Goal: Task Accomplishment & Management: Manage account settings

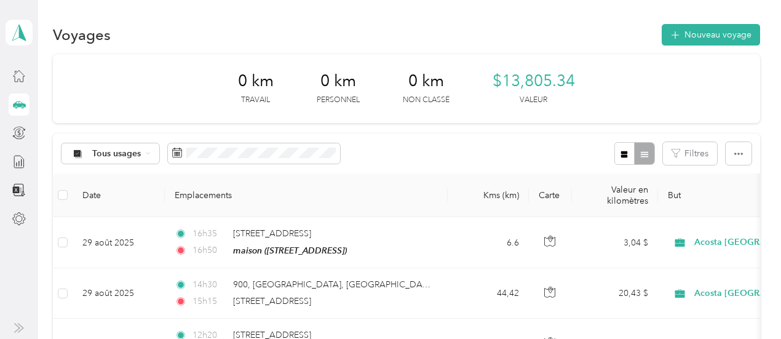
scroll to position [194, 0]
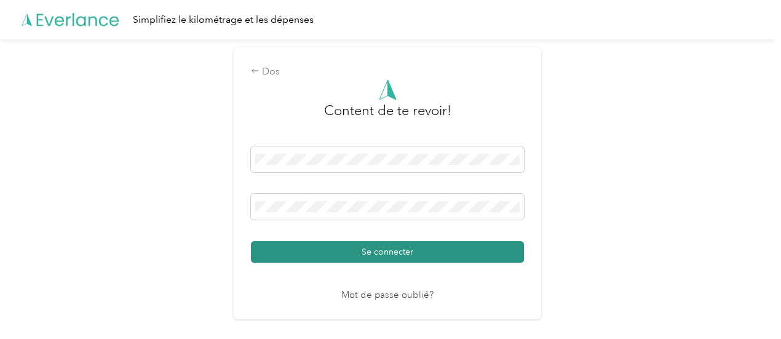
click at [395, 249] on font "Se connecter" at bounding box center [388, 252] width 52 height 10
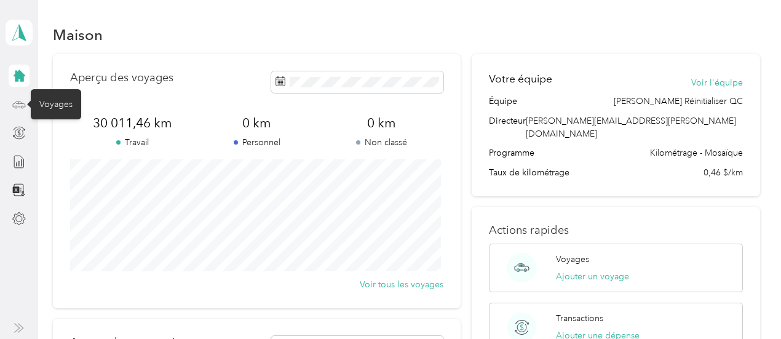
click at [15, 104] on icon at bounding box center [19, 105] width 14 height 14
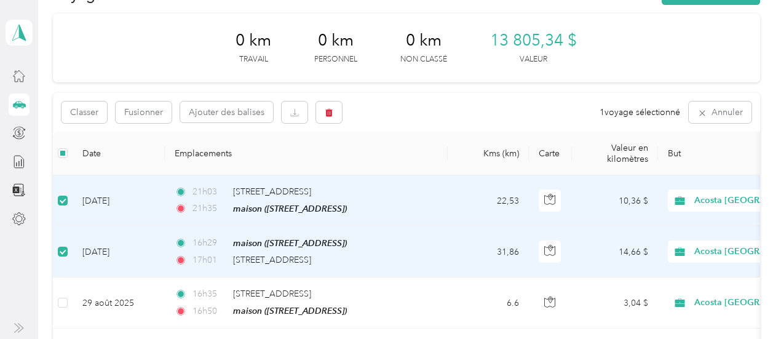
scroll to position [42, 0]
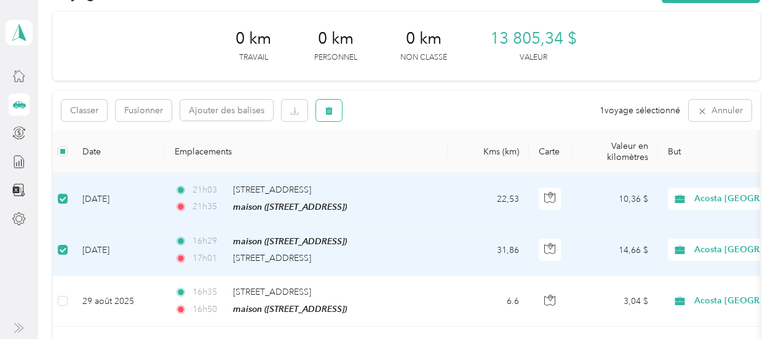
click at [332, 108] on icon "button" at bounding box center [329, 110] width 9 height 9
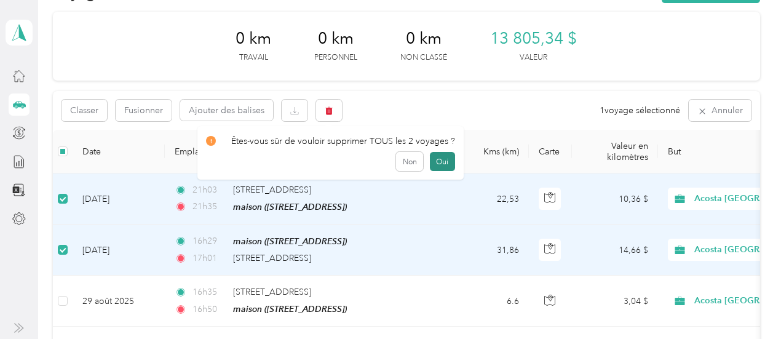
click at [430, 159] on button "Oui" at bounding box center [442, 162] width 25 height 20
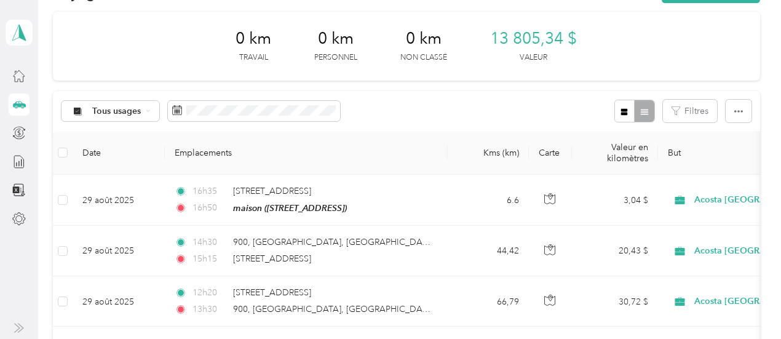
scroll to position [0, 0]
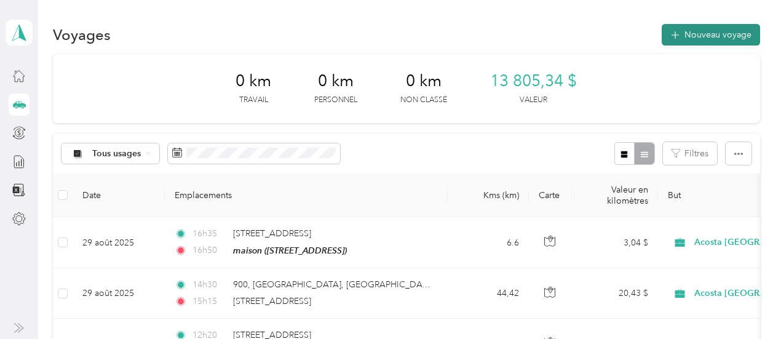
click at [715, 30] on font "Nouveau voyage" at bounding box center [717, 35] width 67 height 10
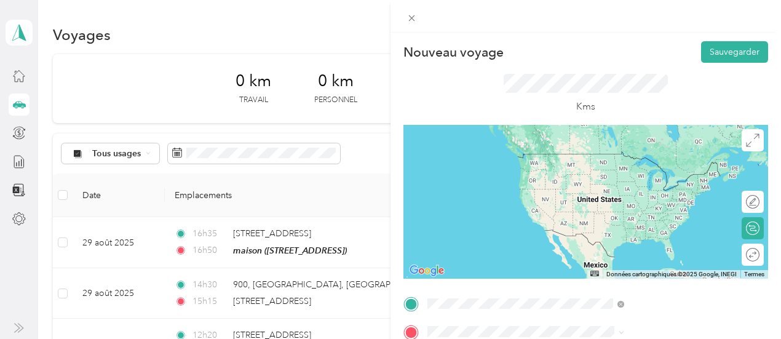
click at [659, 168] on font "845 Montée Masson, Terrebonne, J6W 2C7, Terrebonne, Québec, Canada" at bounding box center [619, 172] width 78 height 10
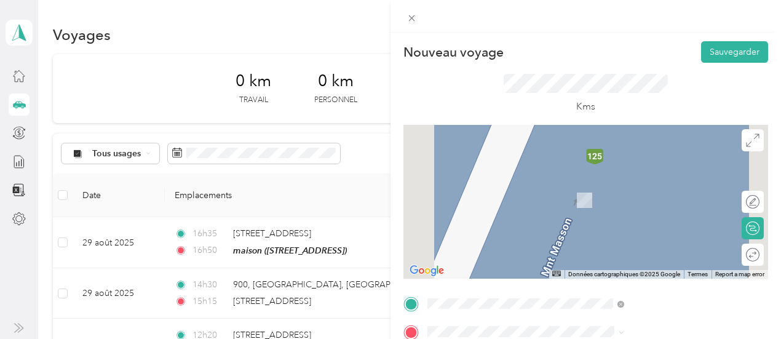
click at [642, 201] on div "Wal-Mart Rosemère 401 Boulevard Labelle, Rosemère, Québec, Canada" at bounding box center [625, 193] width 90 height 26
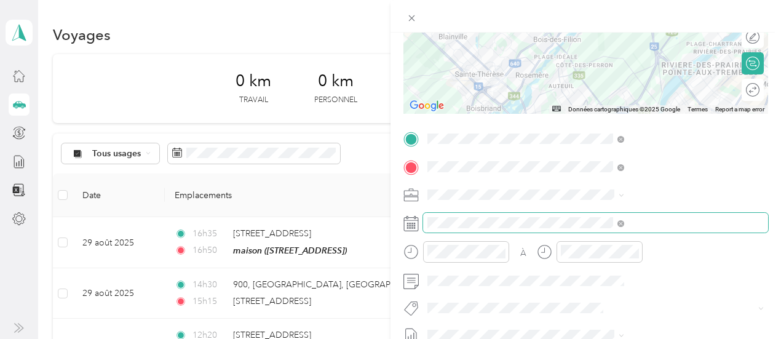
scroll to position [166, 0]
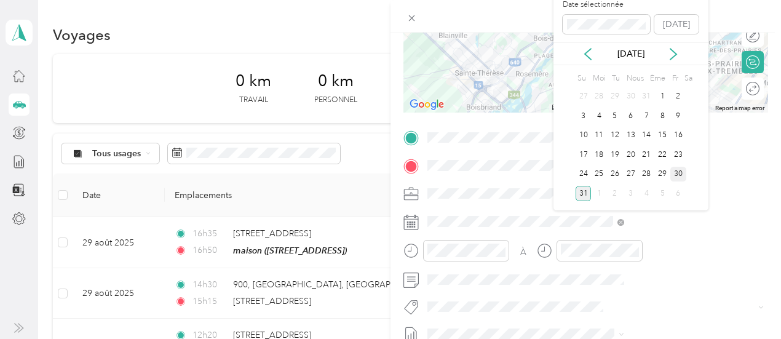
click at [674, 172] on font "30" at bounding box center [678, 173] width 9 height 9
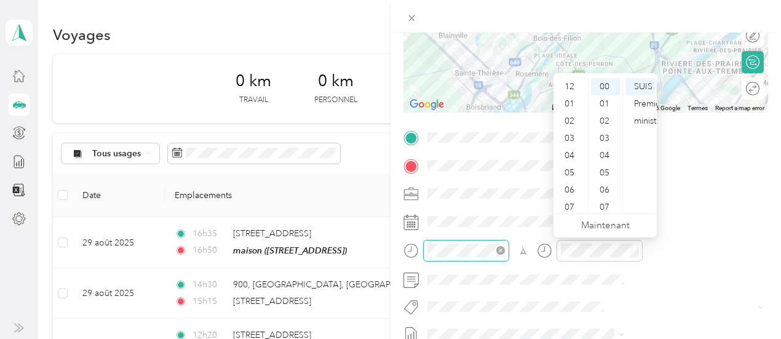
scroll to position [74, 0]
click at [577, 135] on div "07" at bounding box center [571, 133] width 30 height 17
click at [606, 186] on font "34" at bounding box center [604, 189] width 10 height 10
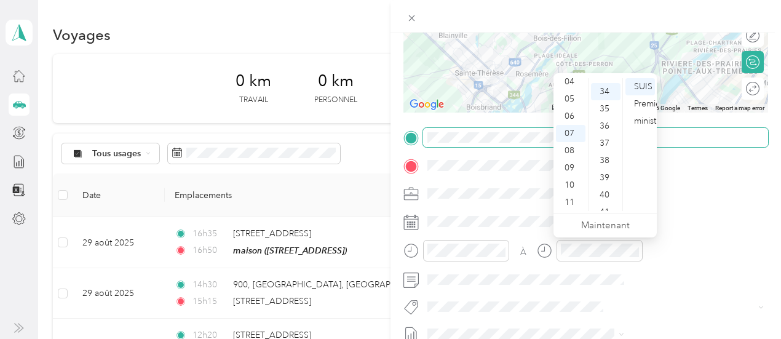
scroll to position [585, 0]
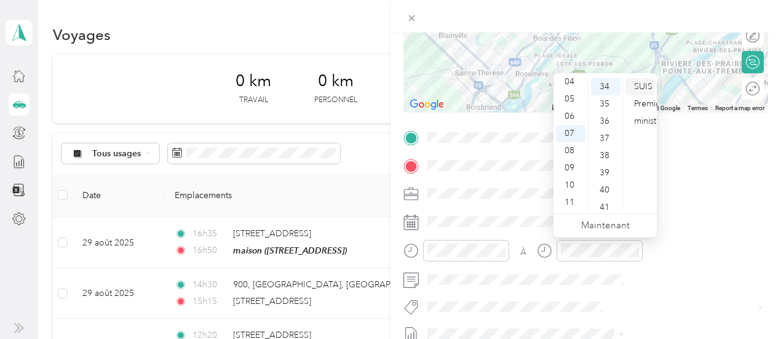
click at [643, 85] on font "SUIS" at bounding box center [643, 86] width 18 height 10
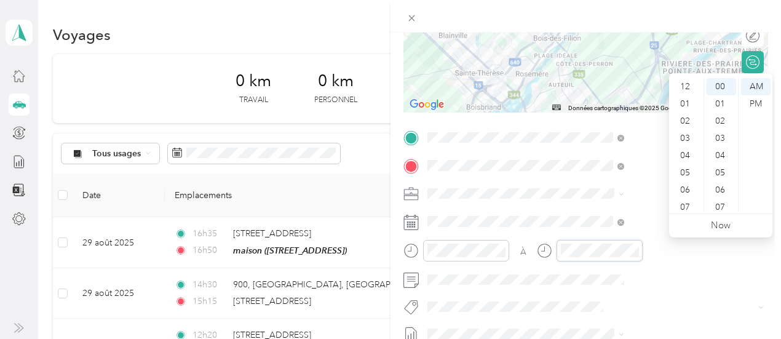
scroll to position [74, 0]
click at [686, 134] on font "07" at bounding box center [685, 133] width 10 height 10
click at [713, 191] on div "53" at bounding box center [721, 190] width 30 height 17
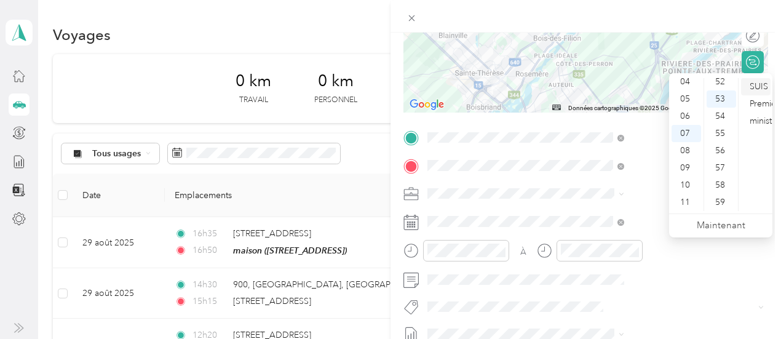
click at [761, 87] on font "SUIS" at bounding box center [759, 86] width 18 height 10
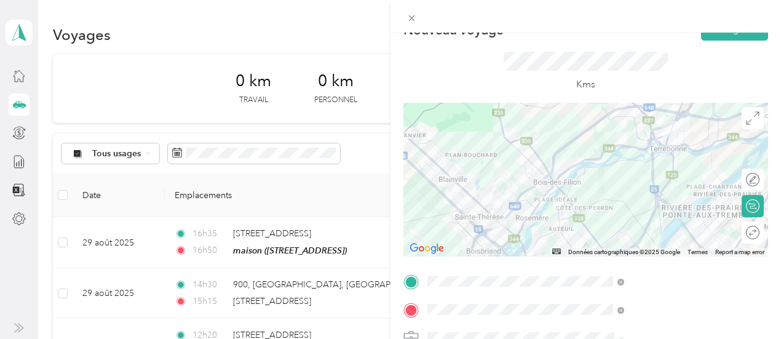
scroll to position [0, 0]
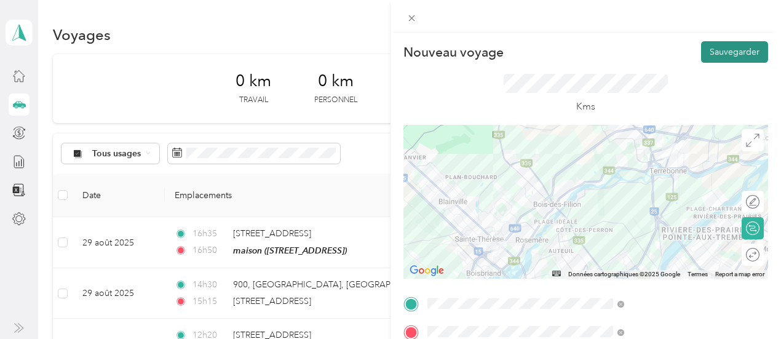
click at [725, 48] on font "Sauvegarder" at bounding box center [735, 52] width 50 height 10
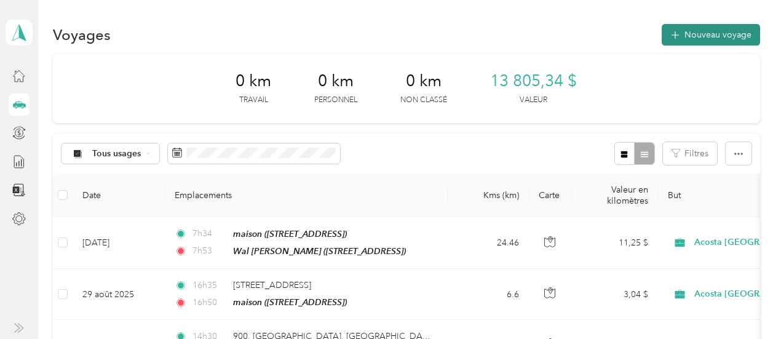
click at [696, 33] on font "Nouveau voyage" at bounding box center [717, 35] width 67 height 10
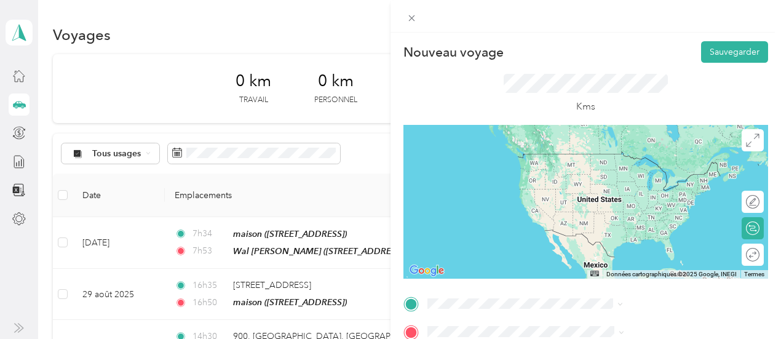
click at [638, 168] on font "401 Boulevard Labelle, Rosemère, Québec, Canada" at bounding box center [619, 172] width 78 height 10
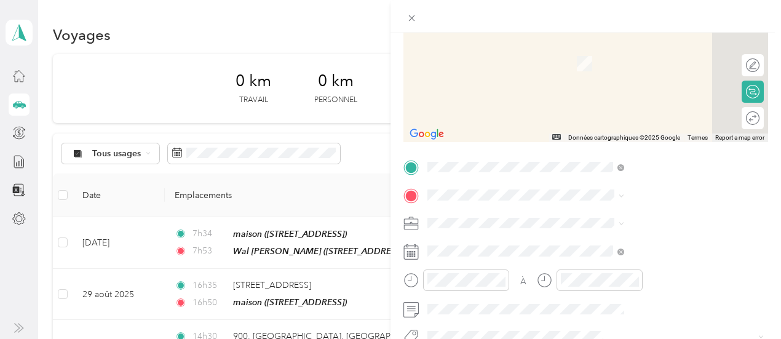
scroll to position [143, 0]
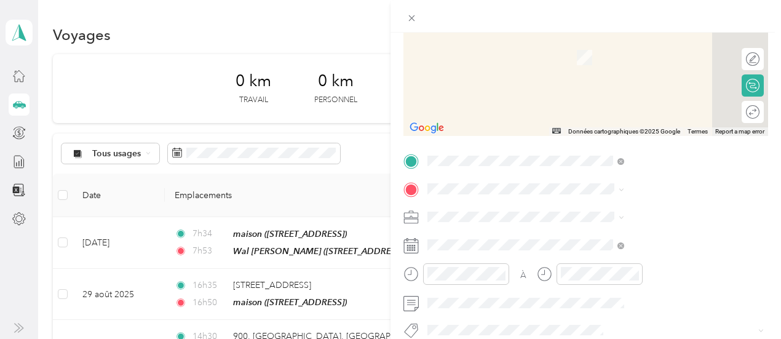
click at [595, 232] on font "1030 Boulevard Du Grand-Héron Saint-Jérôme, Québec J7Y 5K8, Canada" at bounding box center [653, 229] width 146 height 10
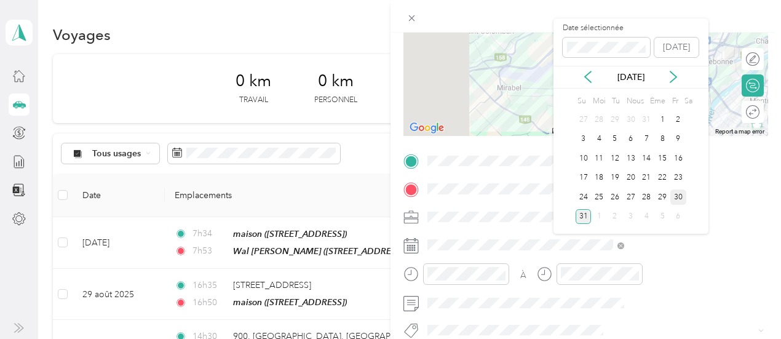
click at [675, 195] on font "30" at bounding box center [678, 196] width 9 height 9
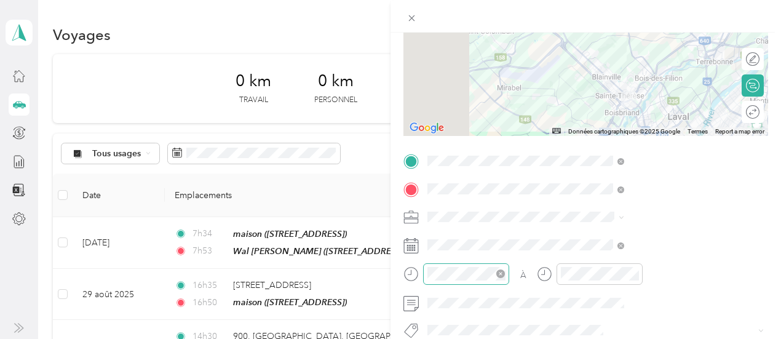
click at [505, 271] on icon "cercle fermé" at bounding box center [500, 273] width 9 height 9
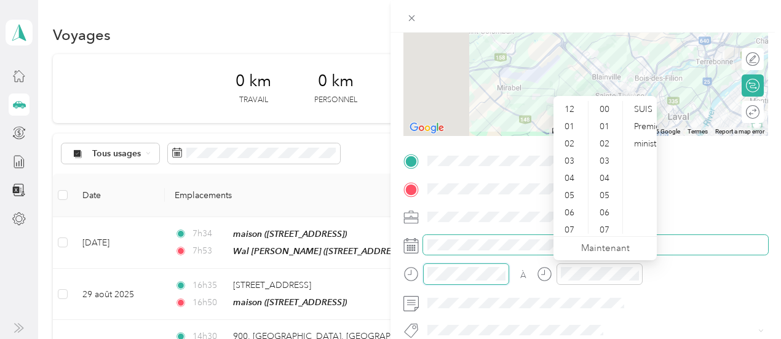
scroll to position [74, 0]
click at [576, 204] on div "10" at bounding box center [571, 207] width 30 height 17
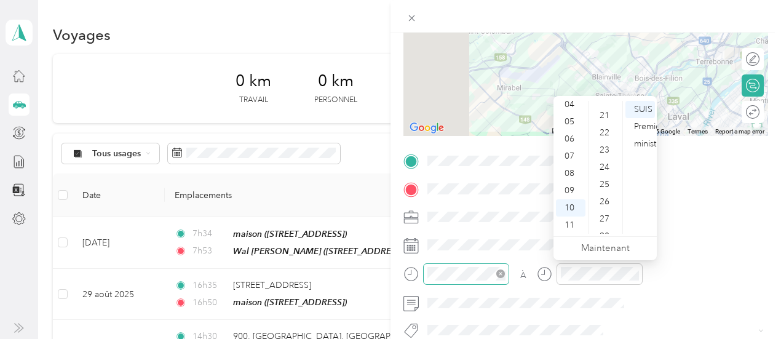
scroll to position [363, 0]
click at [599, 226] on font "28" at bounding box center [604, 228] width 10 height 10
click at [649, 109] on font "SUIS" at bounding box center [643, 109] width 18 height 10
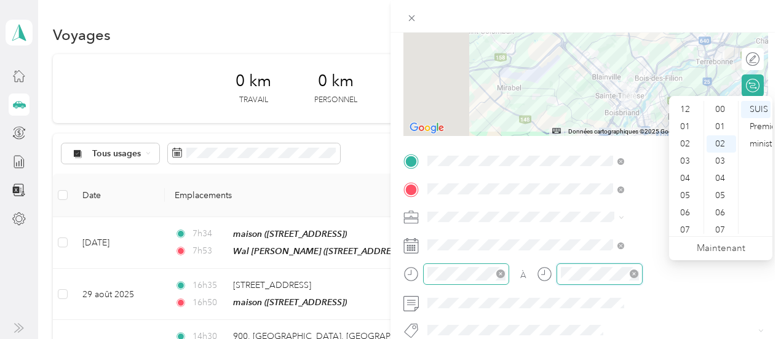
scroll to position [34, 0]
click at [689, 205] on font "10" at bounding box center [685, 207] width 10 height 10
click at [715, 157] on font "40" at bounding box center [720, 156] width 10 height 10
click at [759, 110] on font "SUIS" at bounding box center [759, 109] width 18 height 10
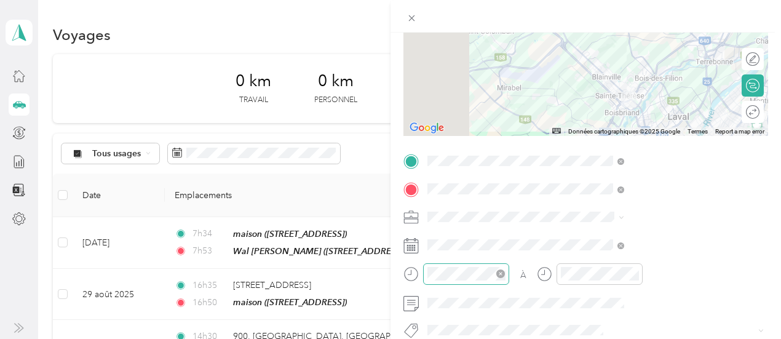
scroll to position [0, 0]
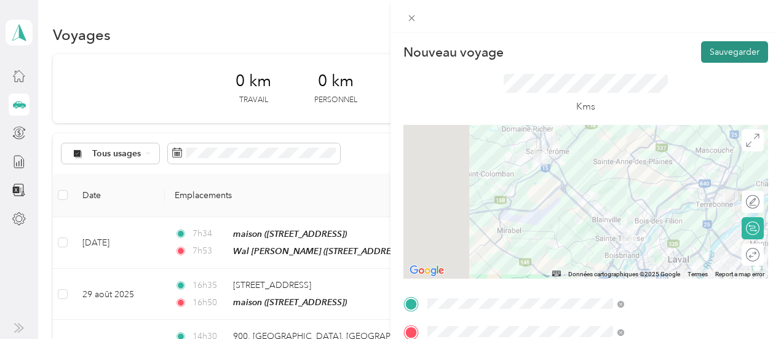
click at [723, 55] on font "Sauvegarder" at bounding box center [735, 52] width 50 height 10
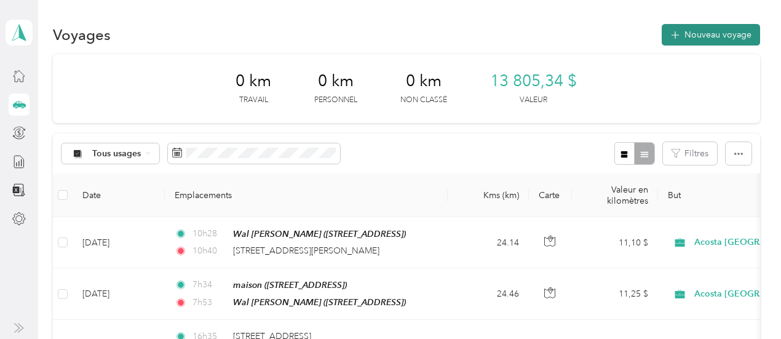
click at [715, 33] on font "Nouveau voyage" at bounding box center [717, 35] width 67 height 10
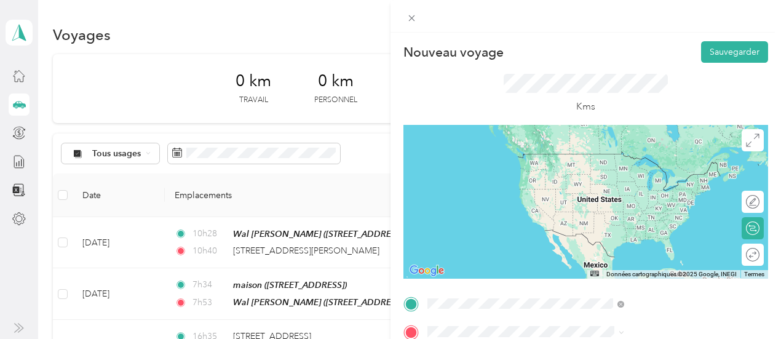
click at [678, 240] on font "1030 Boulevard Du Grand-Héron Saint-Jérôme, Québec J7Y 5K8, Canada" at bounding box center [653, 235] width 146 height 10
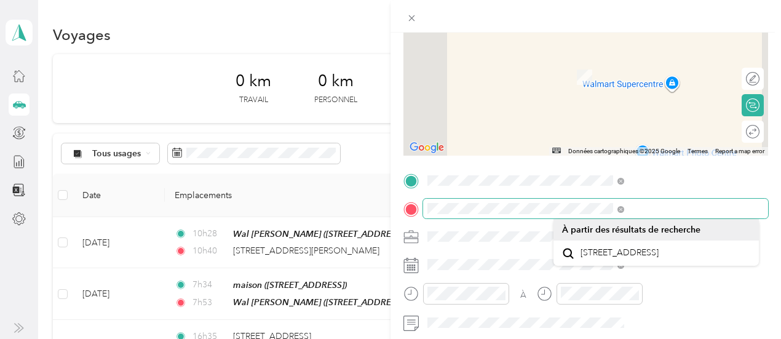
scroll to position [124, 0]
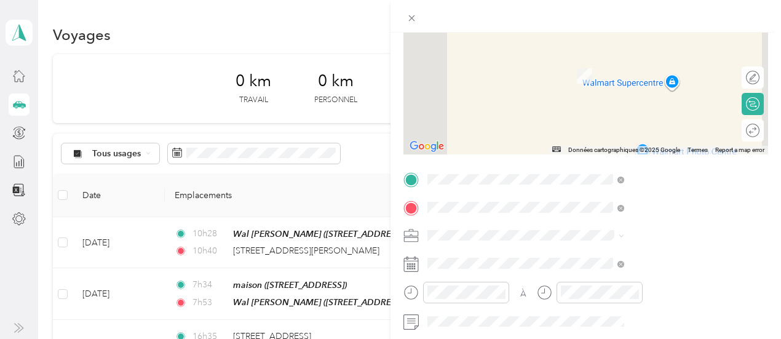
click at [659, 255] on font "400 Rue Laverdure Sainte-Agathe-des-Monts, Québec J8C 0A2, Canada" at bounding box center [619, 251] width 78 height 10
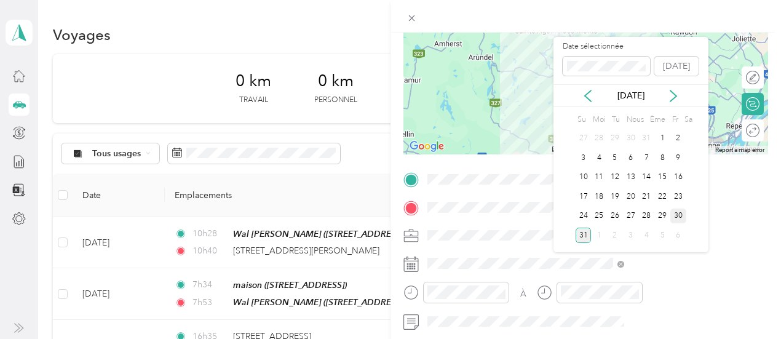
click at [675, 212] on font "30" at bounding box center [678, 215] width 9 height 9
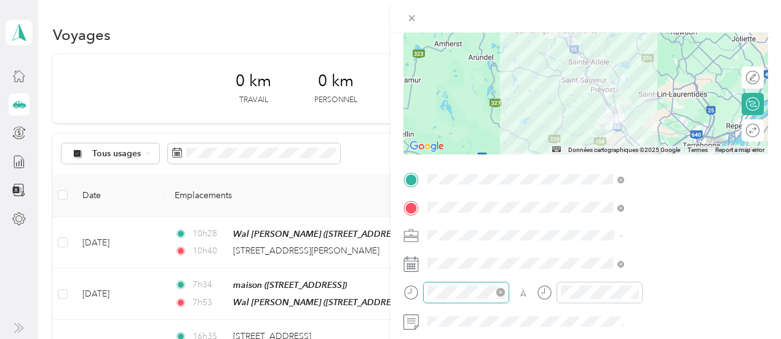
click at [505, 288] on icon "cercle fermé" at bounding box center [500, 292] width 9 height 9
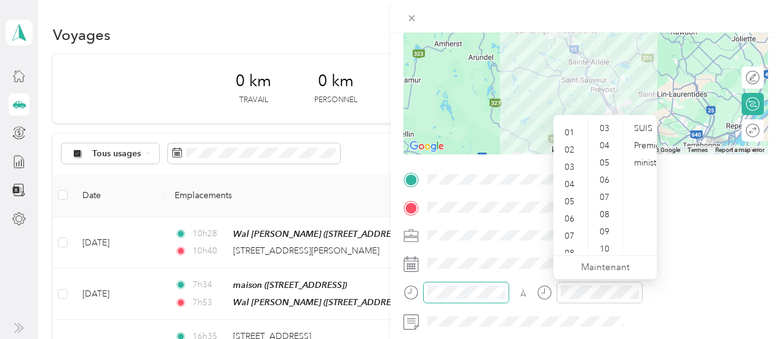
scroll to position [0, 0]
click at [564, 144] on div "01" at bounding box center [571, 145] width 30 height 17
click at [606, 245] on font "10" at bounding box center [604, 248] width 10 height 10
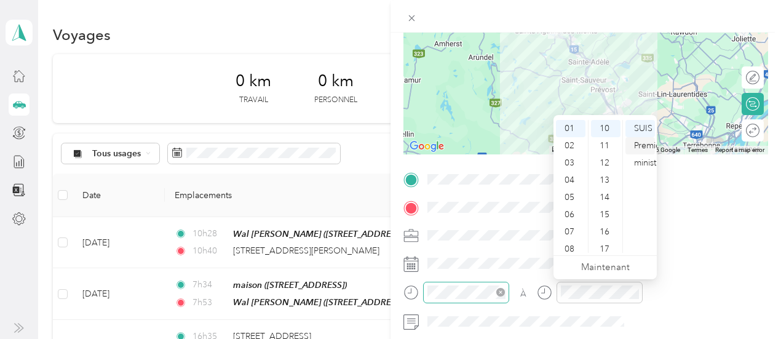
click at [640, 147] on font "Premier ministre" at bounding box center [649, 154] width 30 height 28
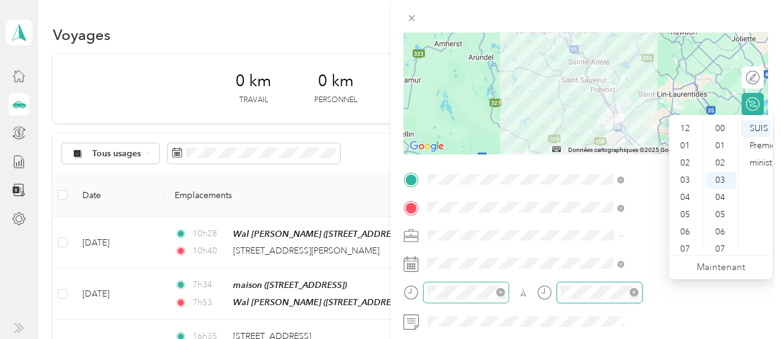
scroll to position [52, 0]
click at [684, 141] on font "01" at bounding box center [685, 142] width 10 height 10
click at [720, 190] on font "40" at bounding box center [720, 186] width 10 height 10
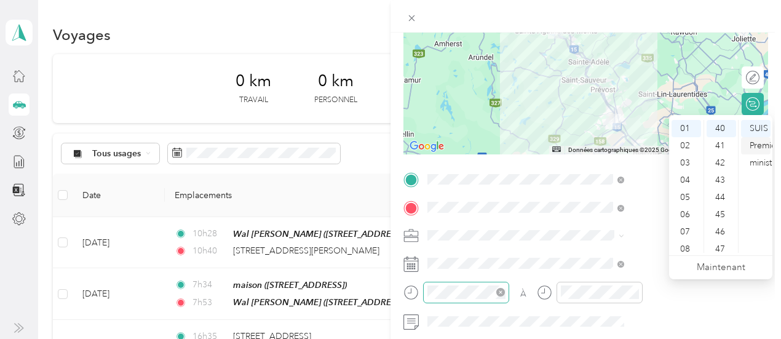
click at [753, 146] on font "Premier ministre" at bounding box center [765, 154] width 30 height 28
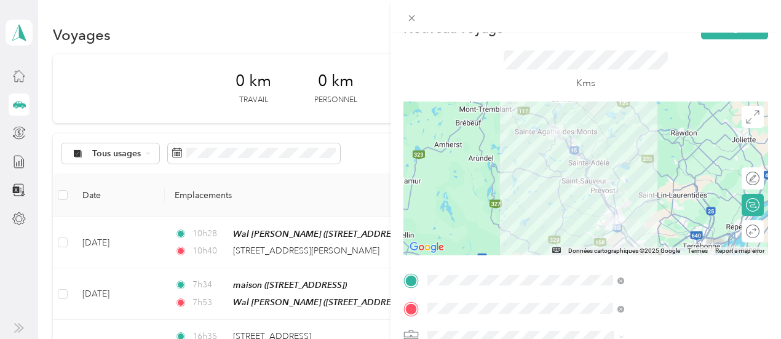
scroll to position [0, 0]
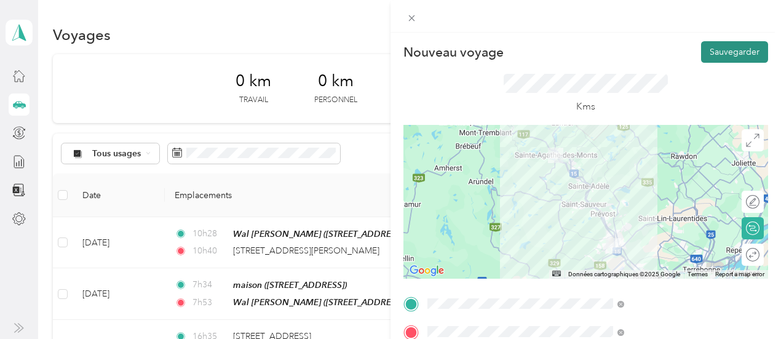
click at [729, 53] on font "Sauvegarder" at bounding box center [735, 52] width 50 height 10
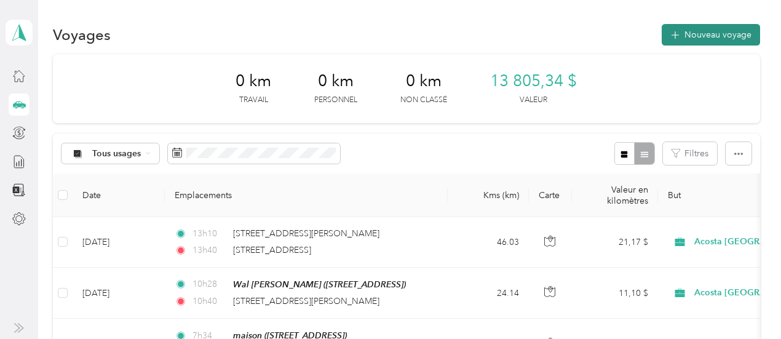
click at [714, 38] on font "Nouveau voyage" at bounding box center [717, 35] width 67 height 10
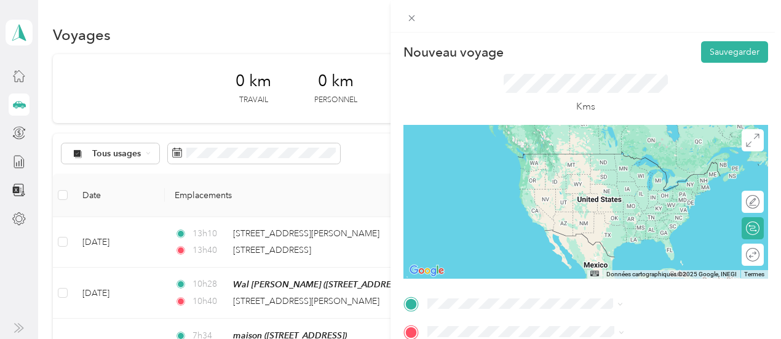
click at [630, 237] on font "400 Rue Laverdure Sainte-Agathe-des-Monts, Québec J8C 0A2, Canada" at bounding box center [619, 235] width 78 height 10
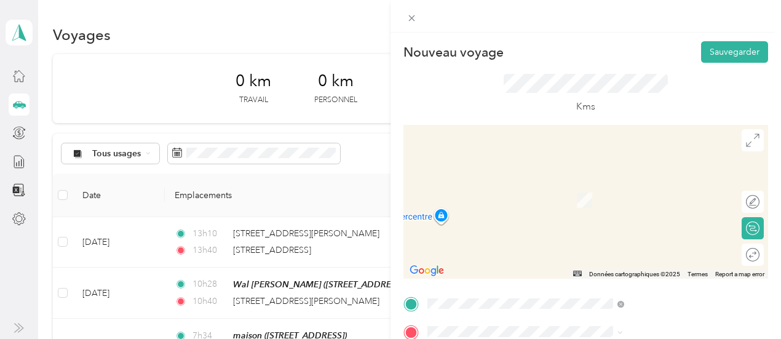
click at [687, 226] on font "480 Avenue Béthany Lachute, Québec J8H 4H5, Canada" at bounding box center [653, 229] width 146 height 10
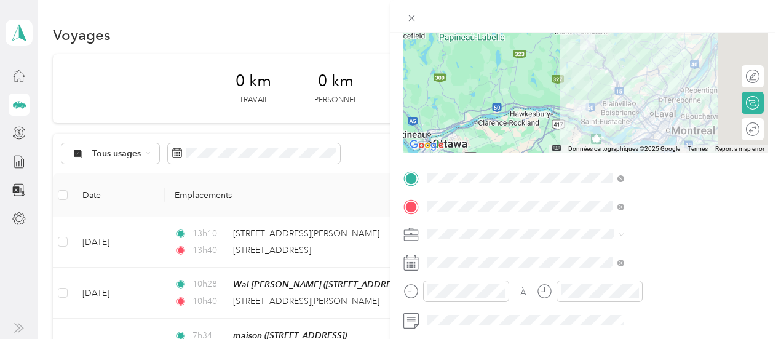
scroll to position [127, 0]
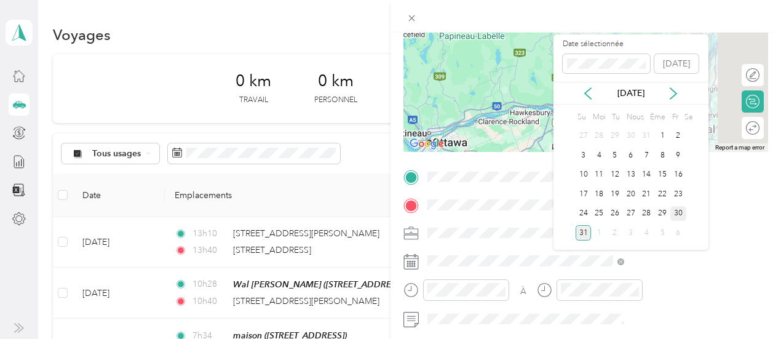
click at [676, 207] on div "30" at bounding box center [678, 213] width 16 height 15
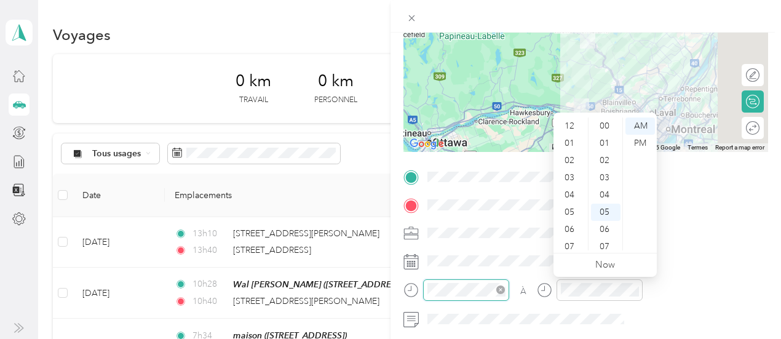
scroll to position [74, 0]
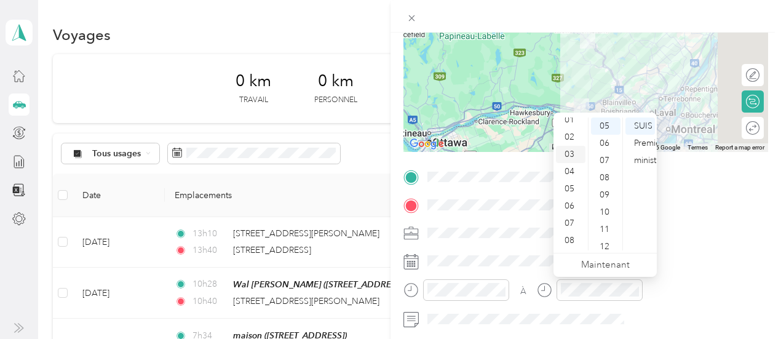
click at [579, 135] on div "02" at bounding box center [571, 137] width 30 height 17
click at [607, 227] on font "54" at bounding box center [604, 229] width 10 height 10
click at [646, 142] on font "Premier ministre" at bounding box center [649, 152] width 30 height 28
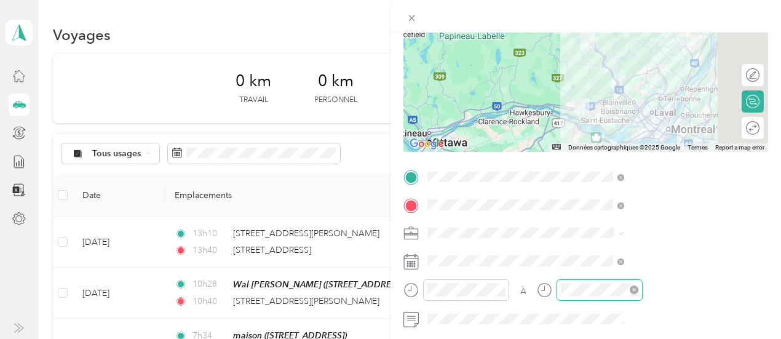
scroll to position [74, 0]
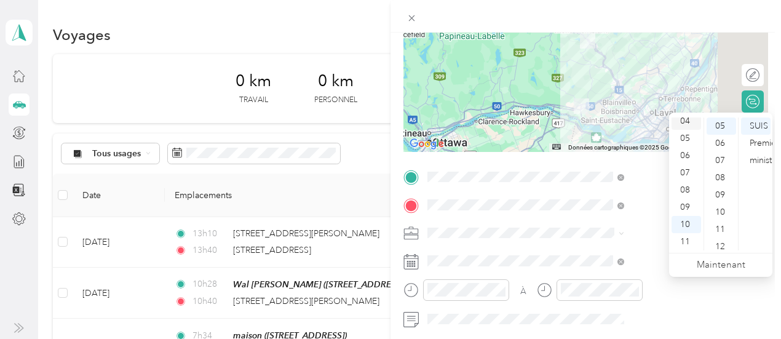
click at [681, 124] on font "04" at bounding box center [685, 121] width 10 height 10
click at [724, 128] on font "00" at bounding box center [720, 126] width 10 height 10
click at [753, 143] on font "Premier ministre" at bounding box center [765, 152] width 30 height 28
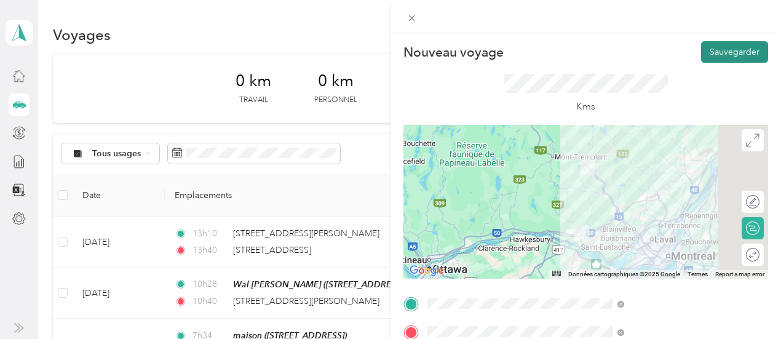
click at [713, 57] on button "Sauvegarder" at bounding box center [734, 52] width 67 height 22
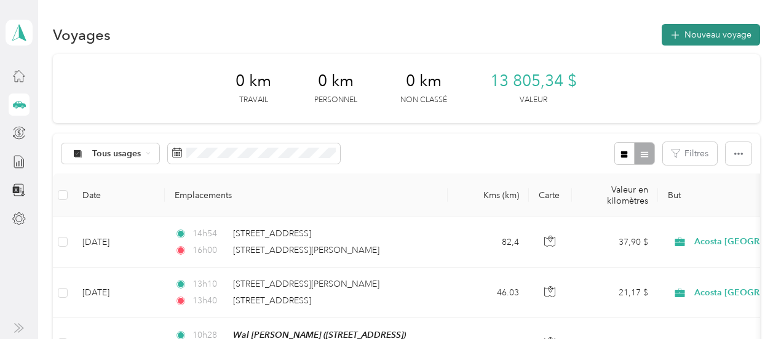
click at [711, 33] on font "Nouveau voyage" at bounding box center [717, 35] width 67 height 10
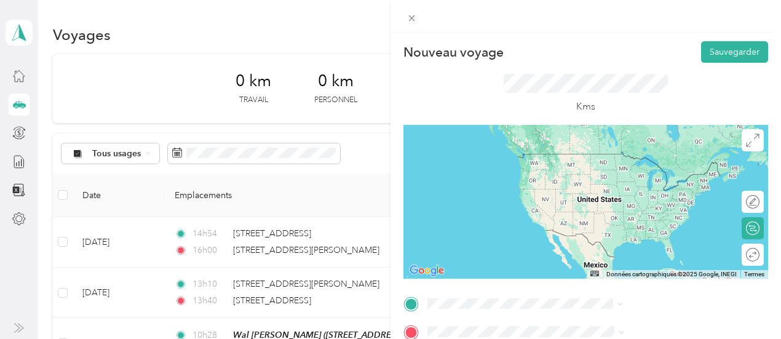
click at [632, 233] on font "480 Avenue Béthany Lachute, Québec J8H 4H5, Canada" at bounding box center [653, 235] width 146 height 10
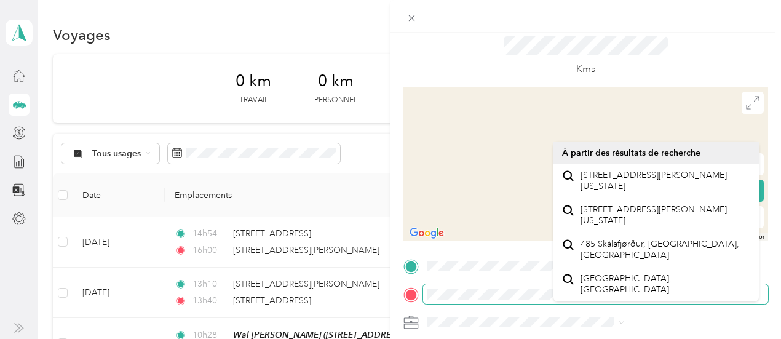
scroll to position [40, 0]
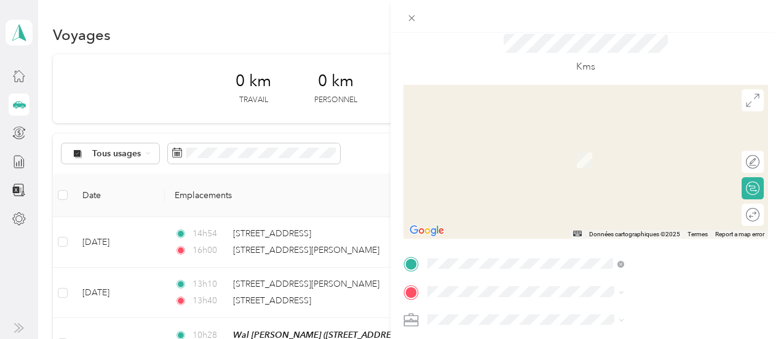
click at [654, 159] on font "845 Montée Masson, Terrebonne, J6W 2C7, Terrebonne, Québec, Canada" at bounding box center [619, 159] width 78 height 10
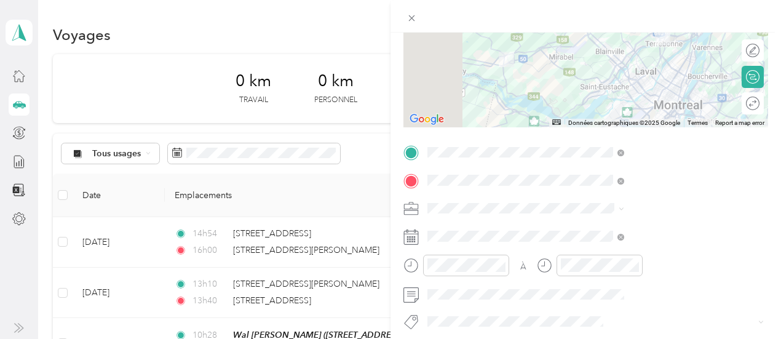
scroll to position [157, 0]
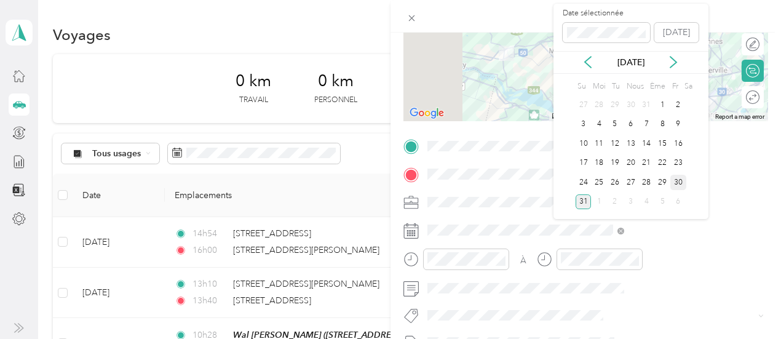
click at [680, 181] on font "30" at bounding box center [678, 182] width 9 height 9
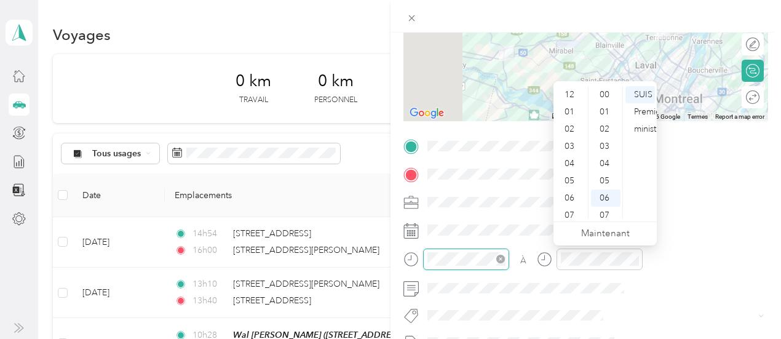
scroll to position [74, 0]
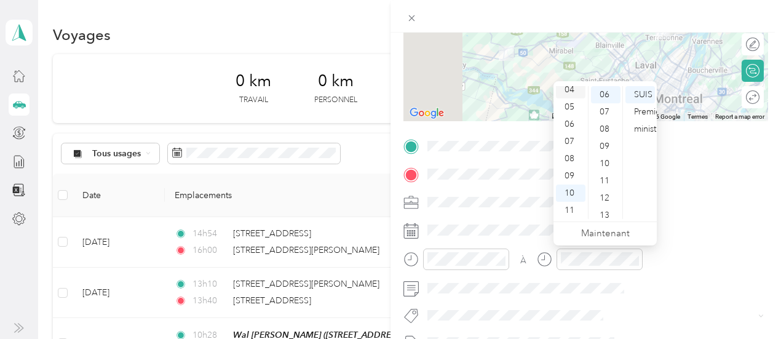
click at [569, 90] on font "04" at bounding box center [569, 89] width 10 height 10
click at [600, 157] on font "45" at bounding box center [604, 154] width 10 height 10
click at [643, 110] on font "Premier ministre" at bounding box center [649, 120] width 30 height 28
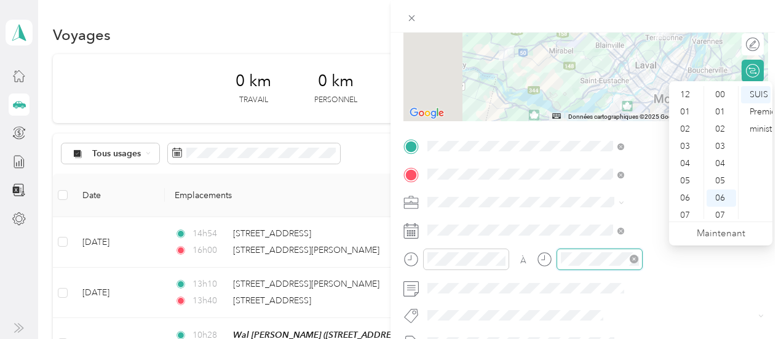
scroll to position [74, 0]
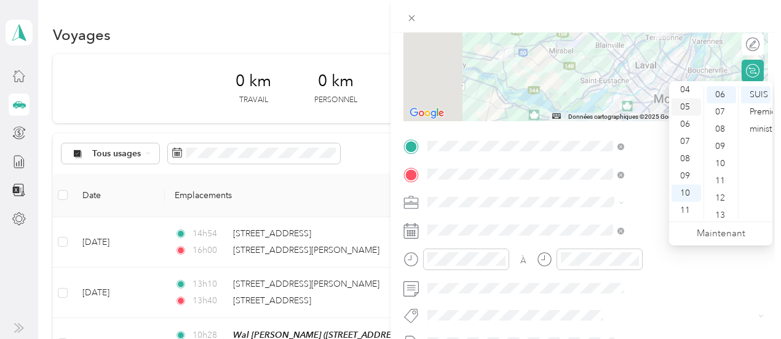
click at [689, 105] on font "05" at bounding box center [685, 106] width 10 height 10
click at [724, 133] on div "35" at bounding box center [721, 140] width 30 height 17
click at [758, 108] on font "Premier ministre" at bounding box center [765, 120] width 30 height 28
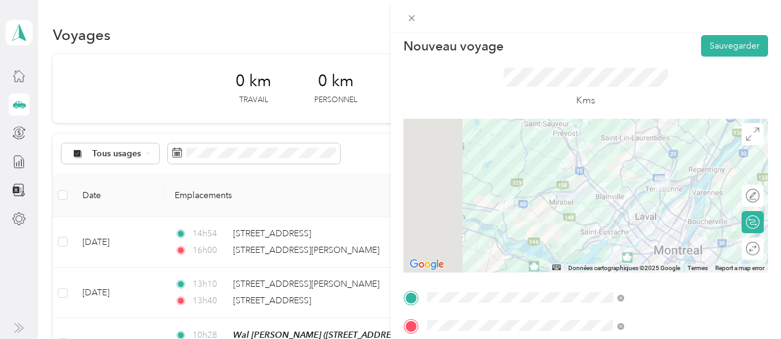
scroll to position [0, 0]
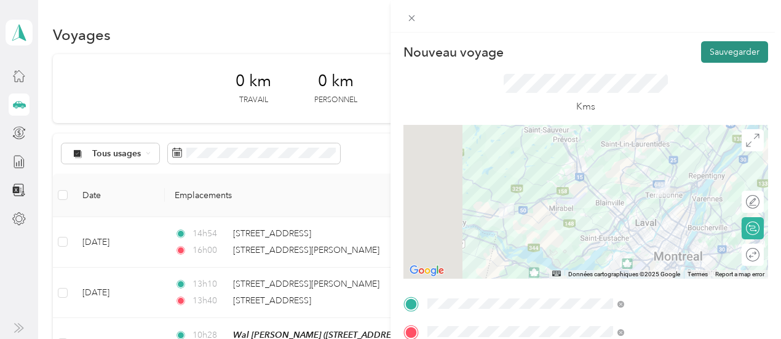
click at [717, 52] on font "Sauvegarder" at bounding box center [735, 52] width 50 height 10
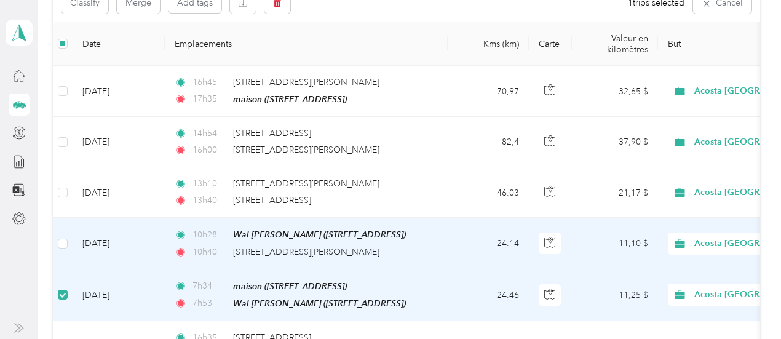
scroll to position [149, 0]
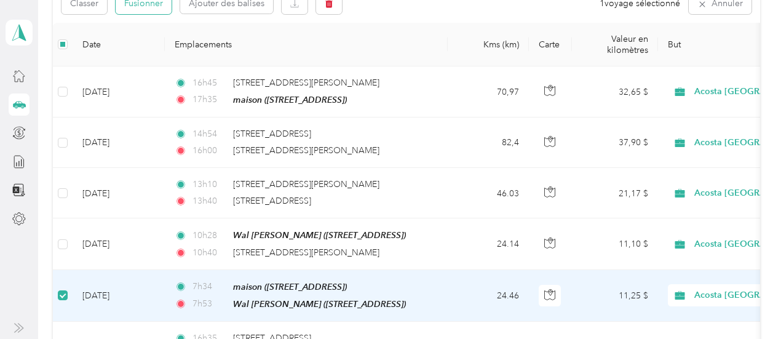
click at [148, 4] on font "Fusionner" at bounding box center [143, 3] width 39 height 10
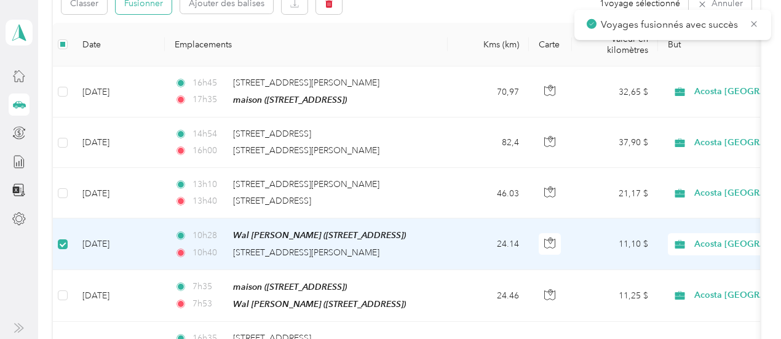
click at [144, 7] on font "Fusionner" at bounding box center [143, 3] width 39 height 10
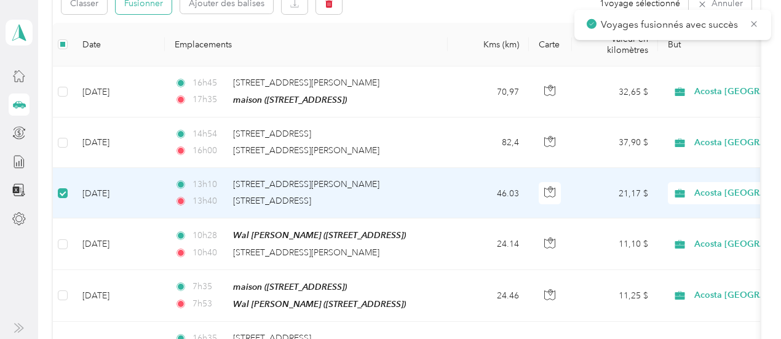
click at [133, 7] on font "Fusionner" at bounding box center [143, 3] width 39 height 10
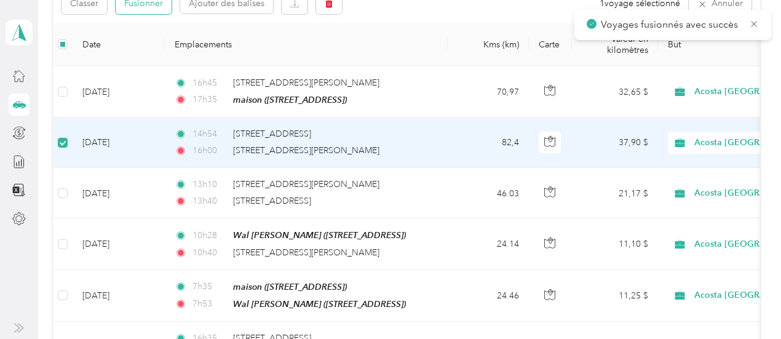
click at [129, 8] on button "Fusionner" at bounding box center [144, 4] width 56 height 22
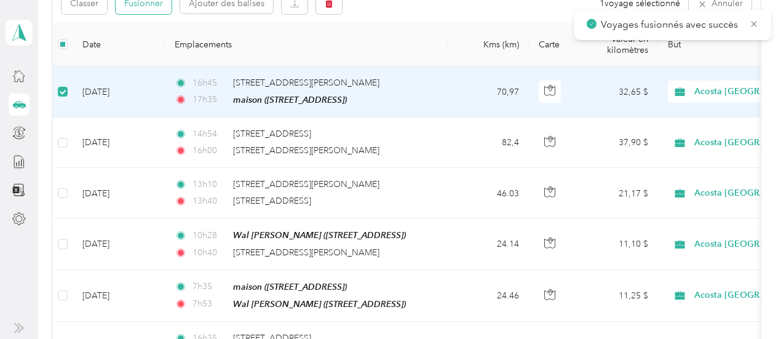
click at [149, 6] on font "Fusionner" at bounding box center [143, 3] width 39 height 10
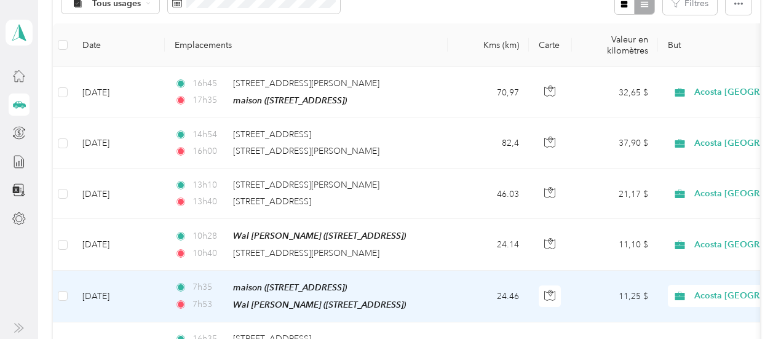
click at [611, 296] on td "11,25 $" at bounding box center [615, 297] width 86 height 52
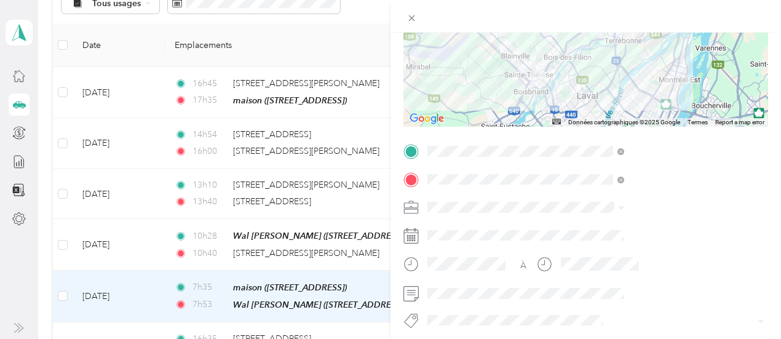
scroll to position [155, 0]
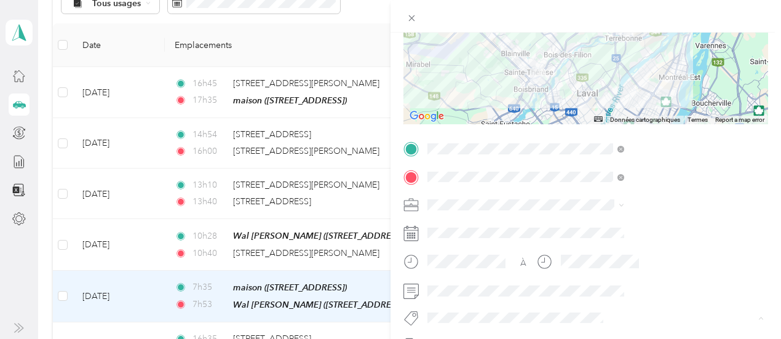
click at [600, 159] on button "Fab Beiersdorf" at bounding box center [595, 159] width 67 height 15
click at [594, 208] on li "Fab Team - R" at bounding box center [655, 207] width 205 height 24
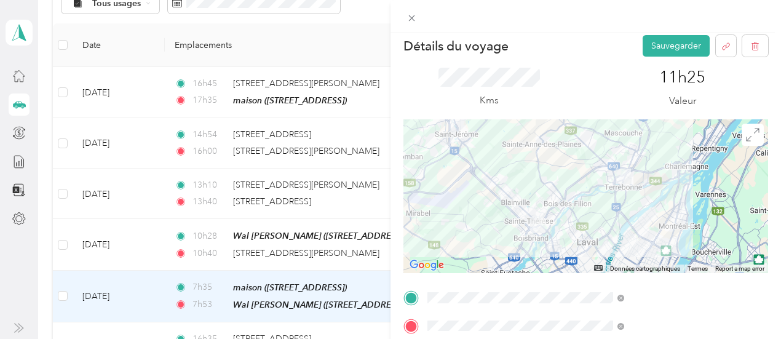
scroll to position [0, 0]
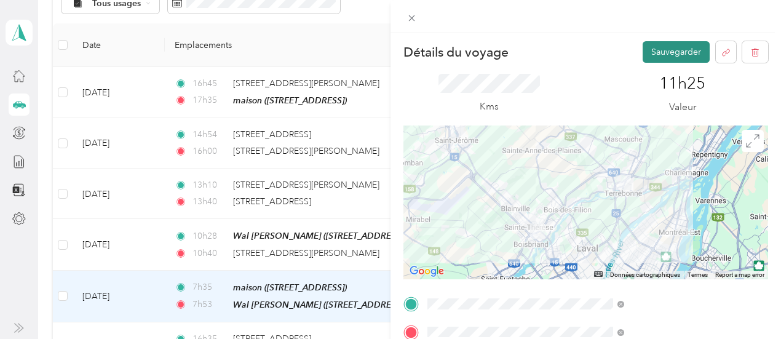
click at [659, 57] on font "Sauvegarder" at bounding box center [676, 52] width 50 height 10
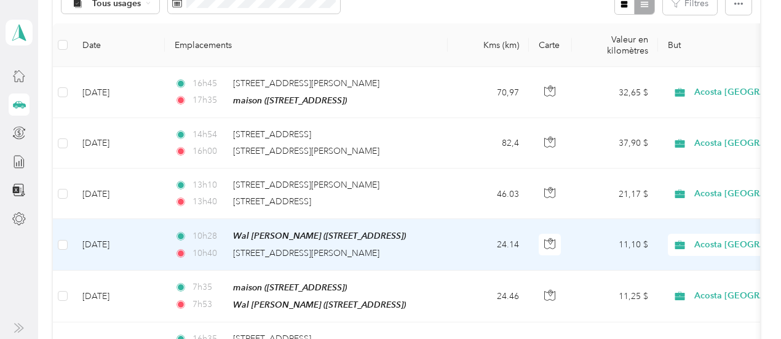
click at [606, 239] on td "11,10 $" at bounding box center [615, 244] width 86 height 51
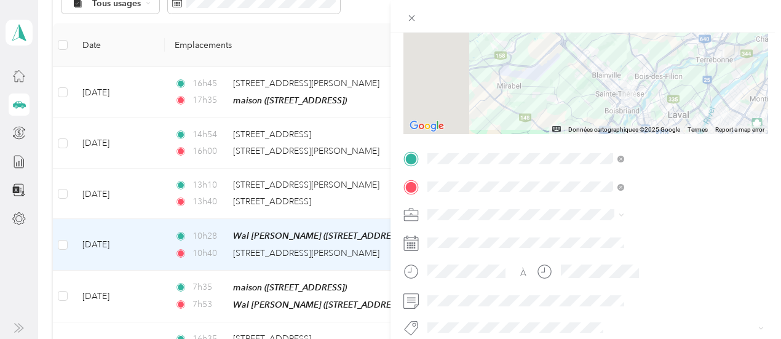
scroll to position [154, 0]
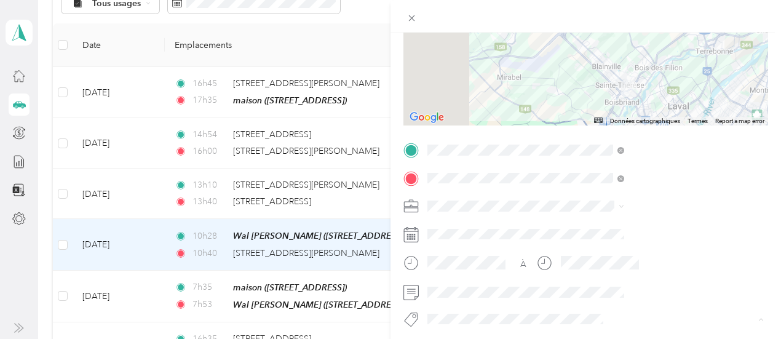
click at [598, 163] on li "Fab Beiersdorf" at bounding box center [655, 161] width 205 height 24
click at [596, 209] on button "Fab Team - R" at bounding box center [592, 208] width 61 height 15
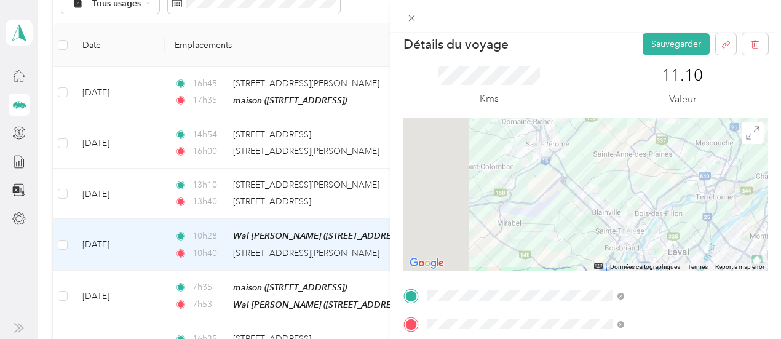
scroll to position [0, 0]
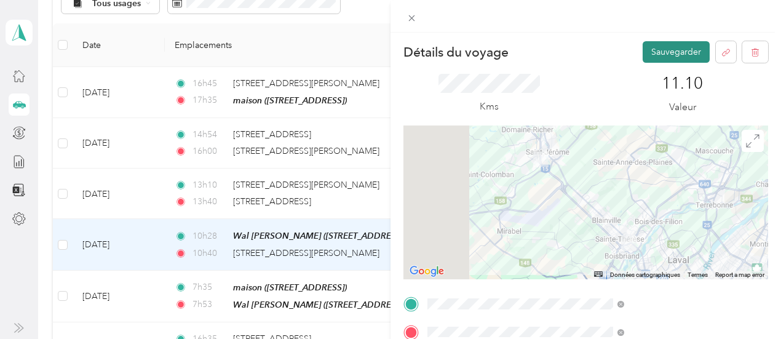
click at [662, 57] on font "Sauvegarder" at bounding box center [676, 52] width 50 height 10
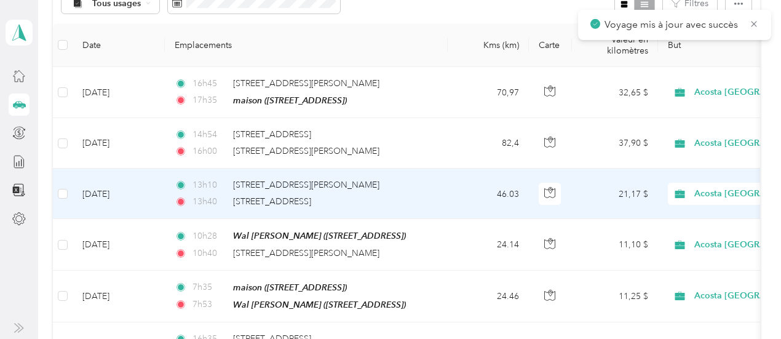
click at [580, 199] on td "21,17 $" at bounding box center [615, 193] width 86 height 50
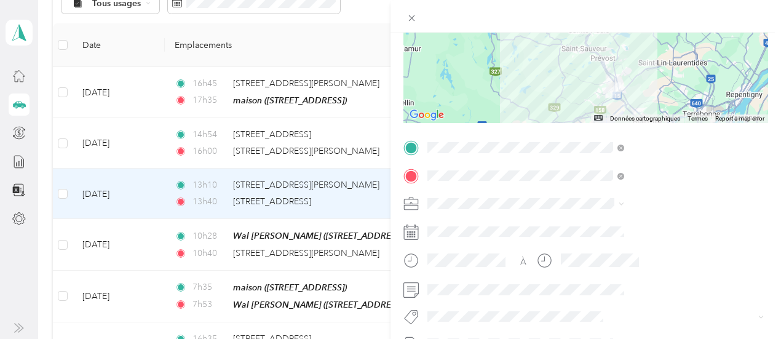
scroll to position [168, 0]
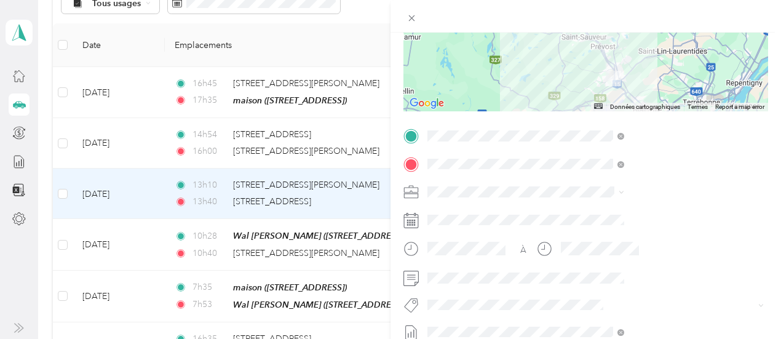
click at [591, 173] on button "Fab Team - C" at bounding box center [593, 169] width 63 height 15
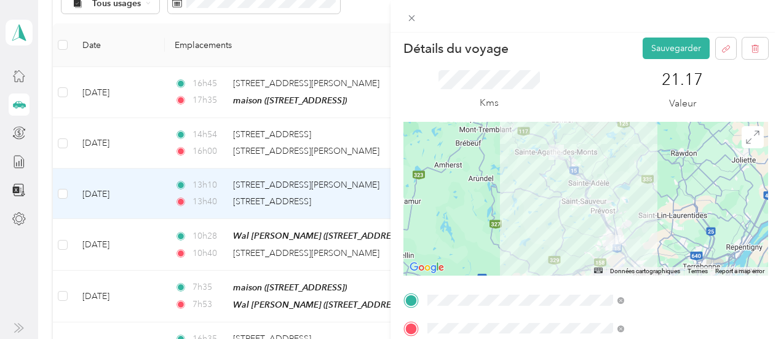
scroll to position [0, 0]
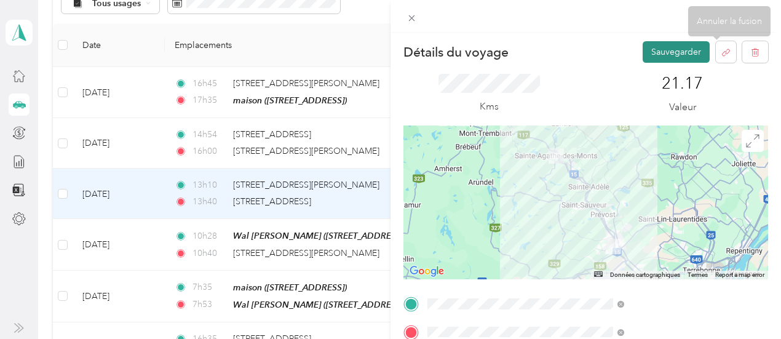
click at [675, 57] on font "Sauvegarder" at bounding box center [676, 52] width 50 height 10
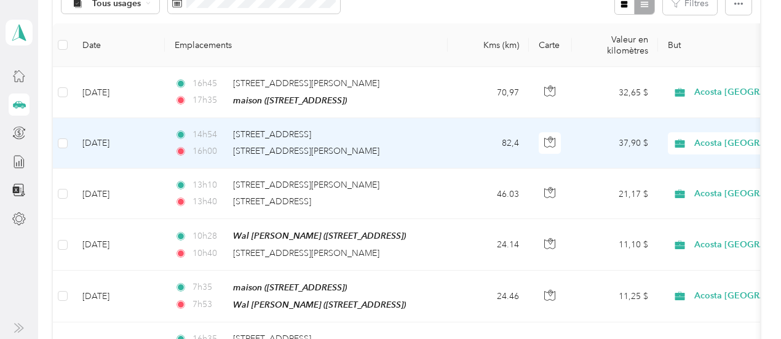
click at [596, 146] on td "37,90 $" at bounding box center [615, 143] width 86 height 50
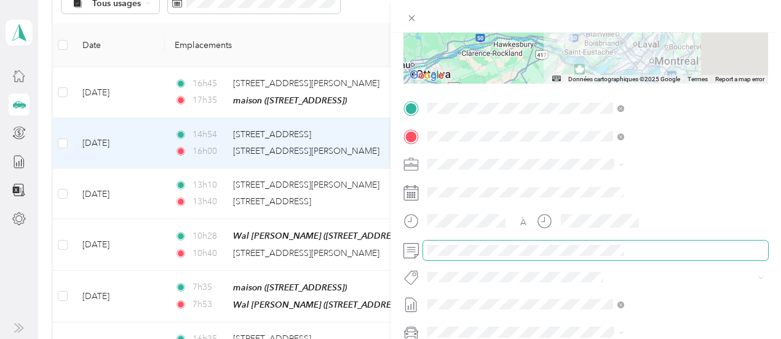
scroll to position [198, 0]
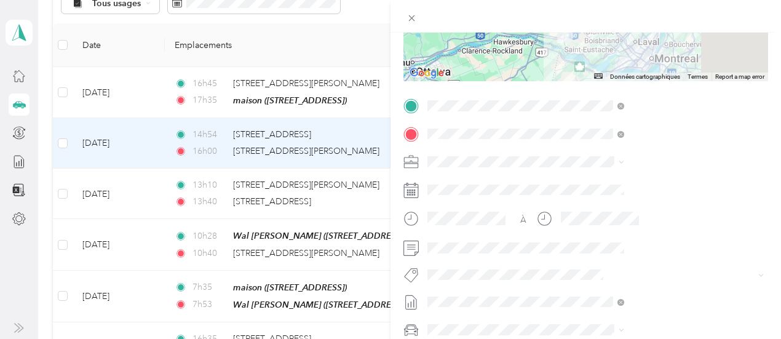
click at [606, 142] on li "Fab Team - C" at bounding box center [655, 137] width 205 height 24
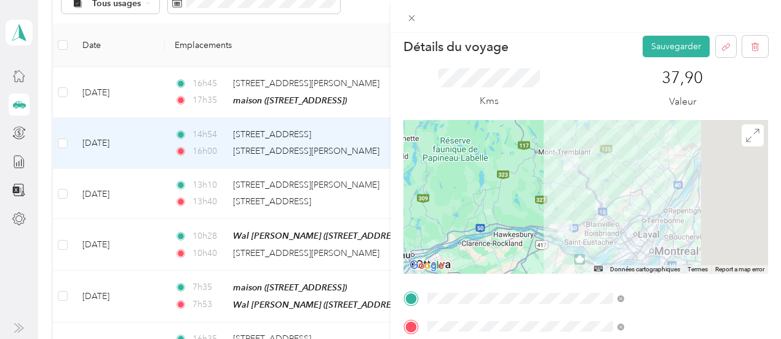
scroll to position [0, 0]
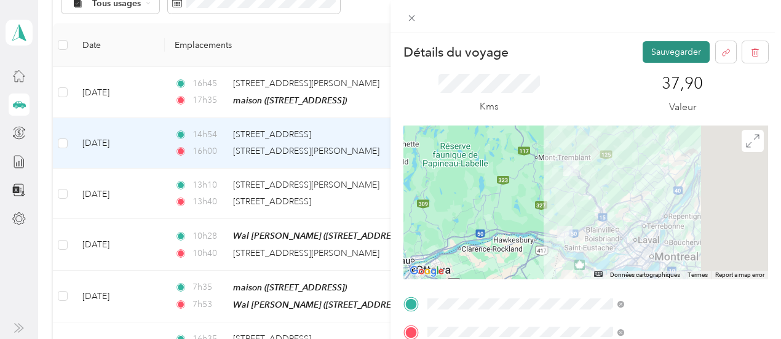
click at [669, 55] on font "Sauvegarder" at bounding box center [676, 52] width 50 height 10
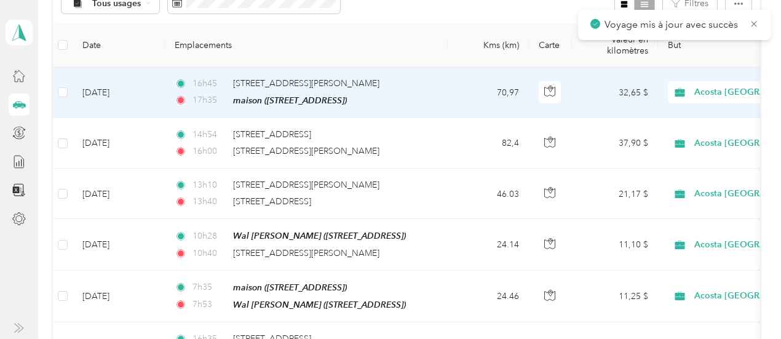
click at [657, 92] on td "32,65 $" at bounding box center [615, 92] width 86 height 51
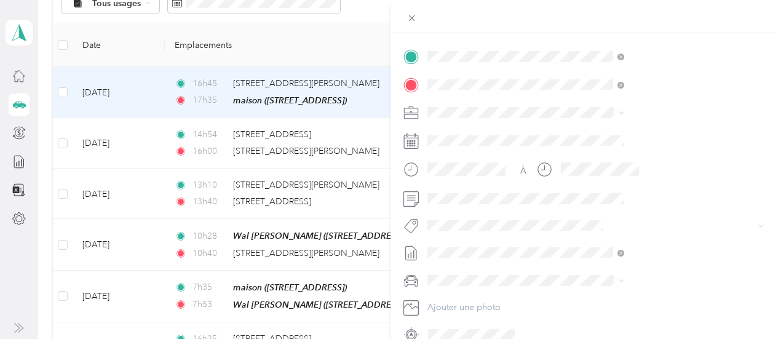
scroll to position [248, 0]
click at [611, 92] on li "Fab Team - C" at bounding box center [655, 90] width 205 height 24
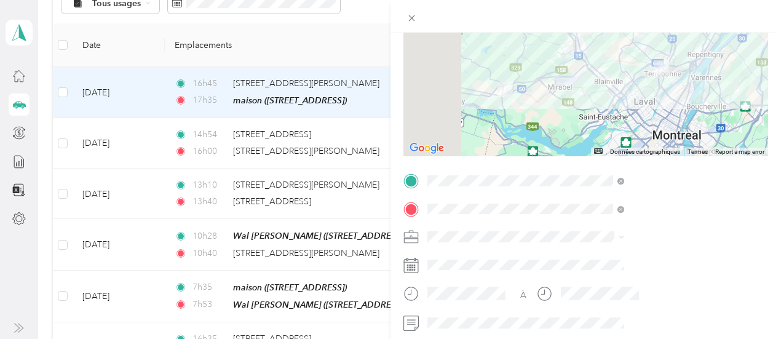
scroll to position [0, 0]
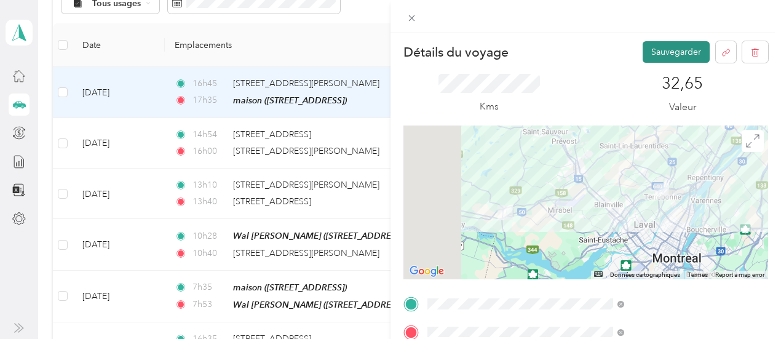
click at [655, 57] on font "Sauvegarder" at bounding box center [676, 52] width 50 height 10
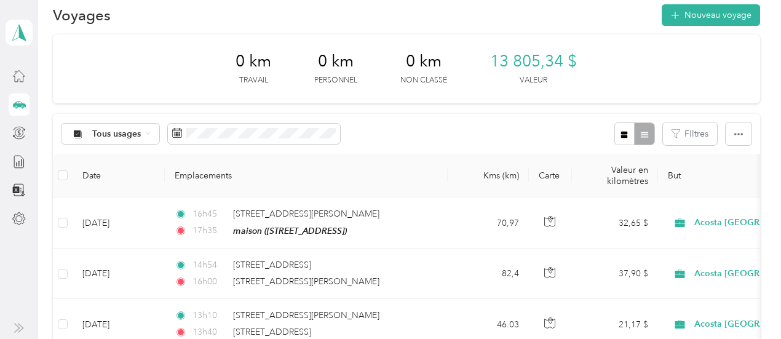
scroll to position [11, 0]
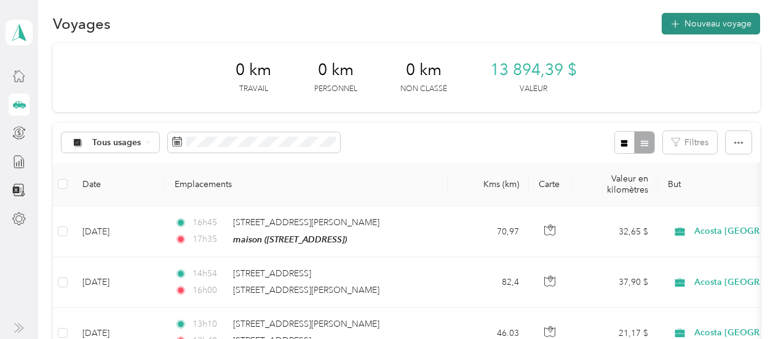
click at [715, 23] on font "Nouveau voyage" at bounding box center [717, 23] width 67 height 10
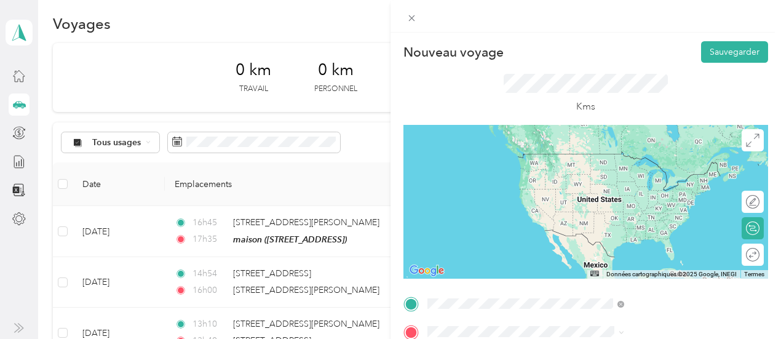
click at [639, 172] on font "845 Montée Masson Terrebonne, Québec J6W 2C7, Canada" at bounding box center [619, 166] width 78 height 10
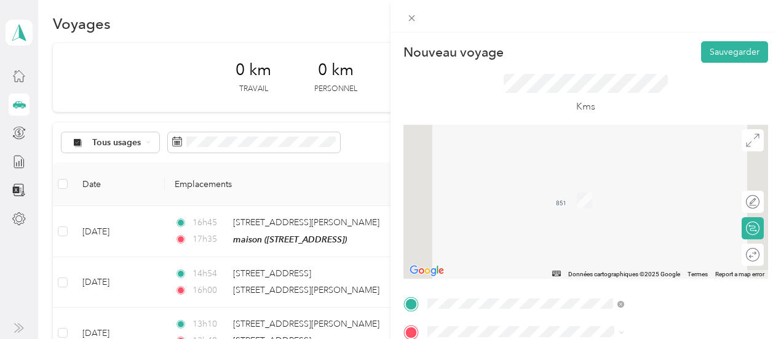
click at [630, 199] on font "1001 Rue Des Migrateurs, Terrebonne, Québec, Canada" at bounding box center [619, 197] width 78 height 10
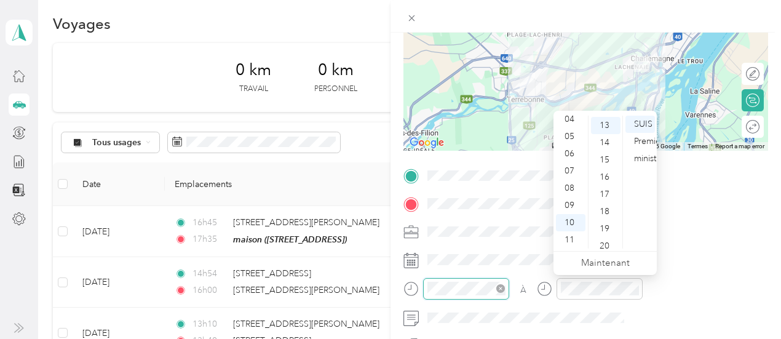
scroll to position [224, 0]
click at [572, 170] on font "07" at bounding box center [569, 170] width 10 height 10
click at [607, 171] on font "13" at bounding box center [604, 172] width 10 height 10
click at [607, 126] on font "09" at bounding box center [604, 128] width 10 height 10
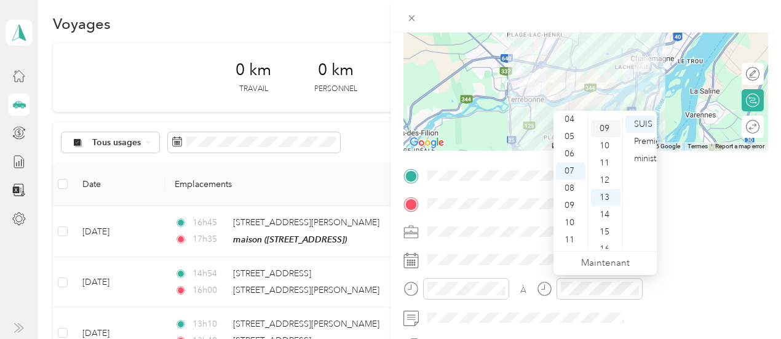
scroll to position [155, 0]
click at [634, 124] on font "SUIS" at bounding box center [643, 124] width 18 height 10
click at [607, 213] on font "29" at bounding box center [604, 212] width 10 height 10
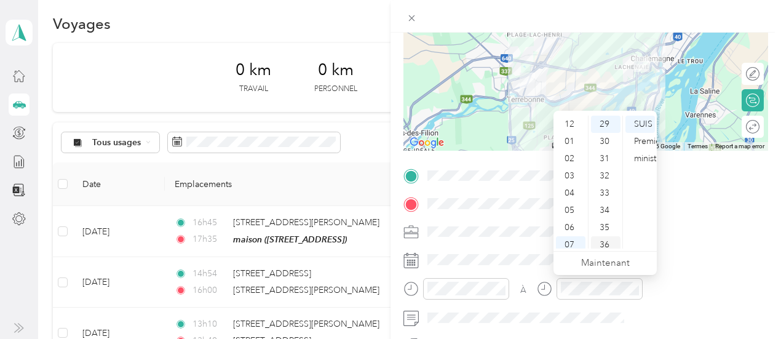
click at [604, 243] on font "36" at bounding box center [604, 244] width 10 height 10
click at [645, 124] on font "SUIS" at bounding box center [643, 124] width 18 height 10
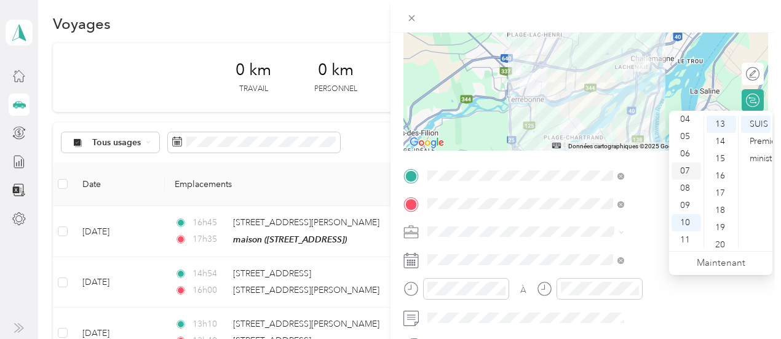
click at [682, 169] on font "07" at bounding box center [685, 170] width 10 height 10
click at [718, 220] on font "58" at bounding box center [720, 222] width 10 height 10
click at [753, 125] on font "SUIS" at bounding box center [759, 124] width 18 height 10
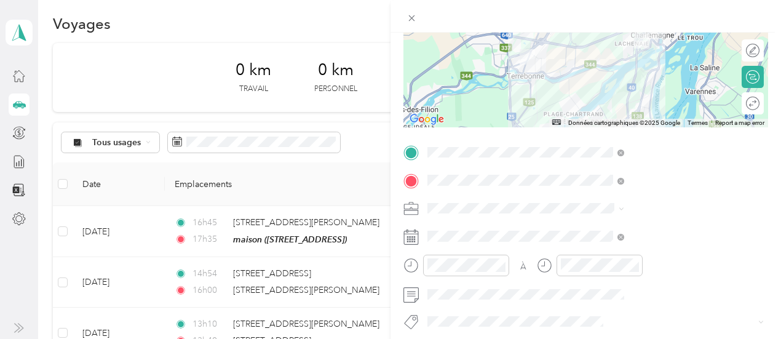
scroll to position [162, 0]
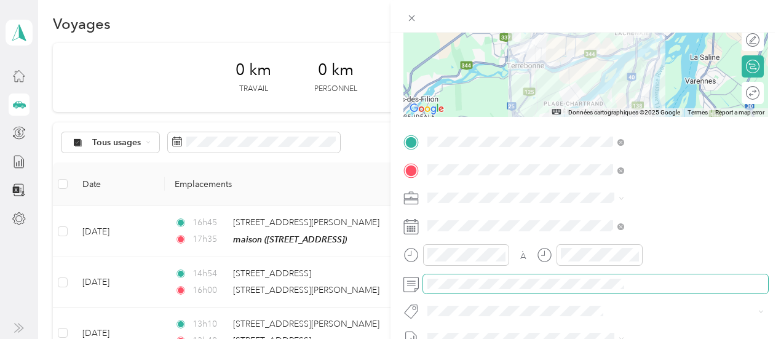
click at [698, 274] on span at bounding box center [595, 284] width 345 height 20
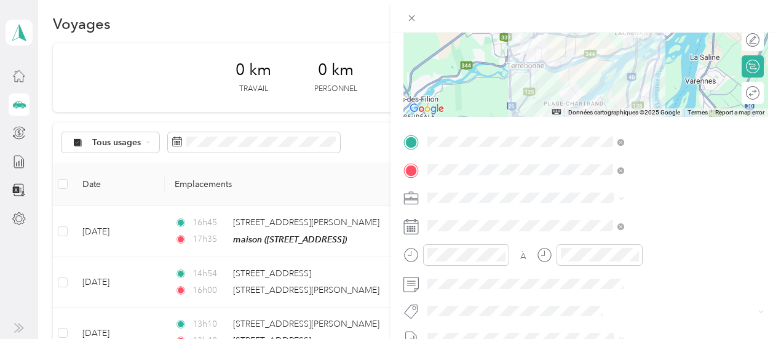
scroll to position [0, 0]
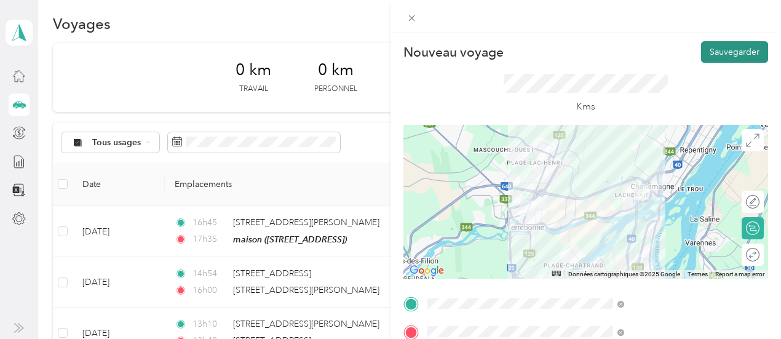
click at [729, 52] on font "Sauvegarder" at bounding box center [735, 52] width 50 height 10
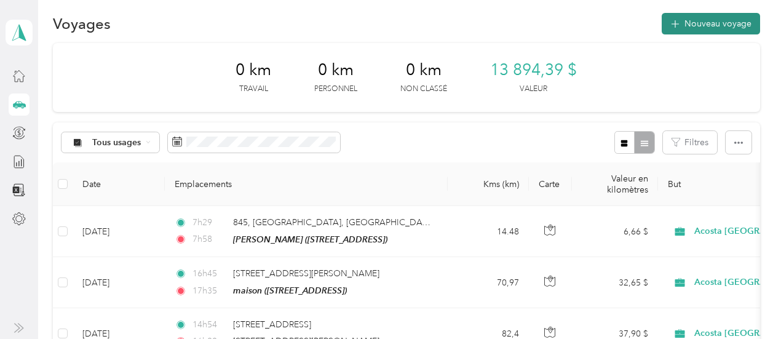
click at [712, 23] on font "Nouveau voyage" at bounding box center [717, 23] width 67 height 10
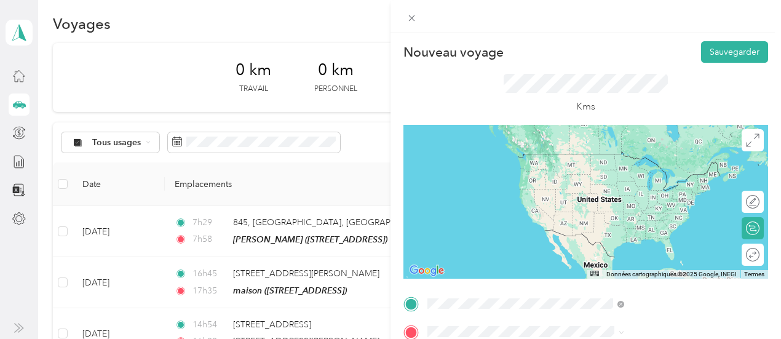
click at [611, 177] on font "1001 Rue Des Migrateurs, Terrebonne, Québec, Canada" at bounding box center [619, 172] width 78 height 10
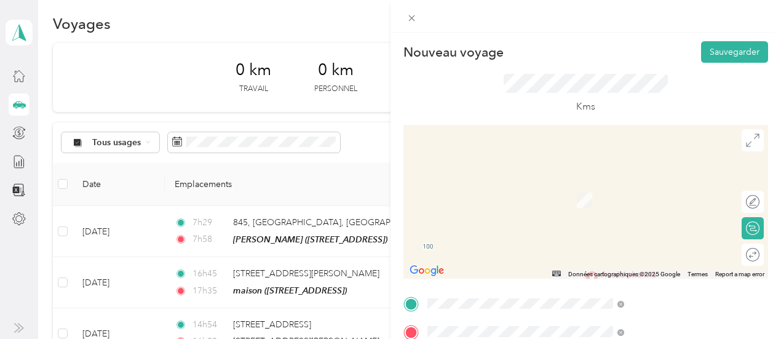
click at [628, 192] on font "100 Boulevard Brien Repentigny, Québec J6A 5N4, Canada" at bounding box center [653, 194] width 146 height 10
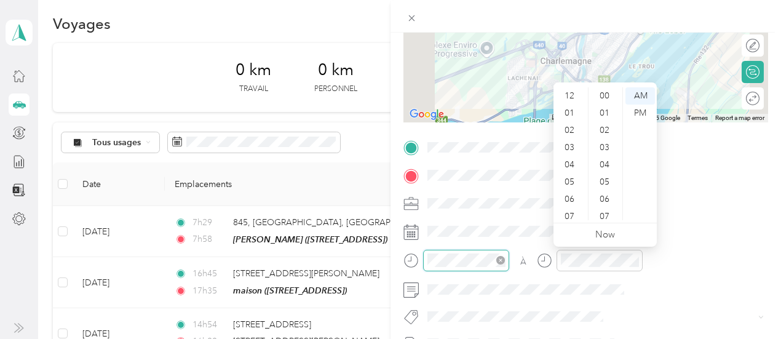
scroll to position [74, 0]
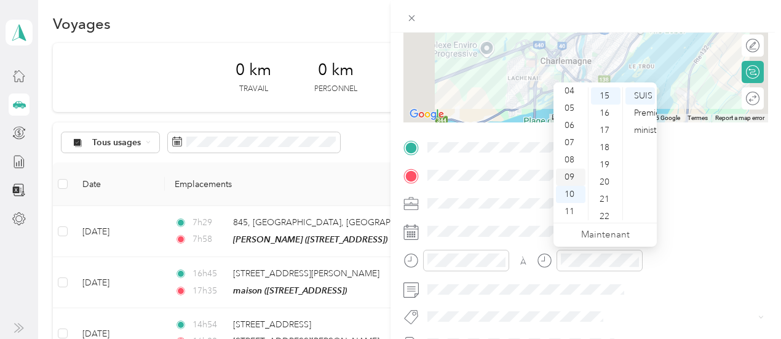
click at [569, 176] on font "09" at bounding box center [569, 177] width 10 height 10
click at [605, 124] on font "30" at bounding box center [604, 122] width 10 height 10
click at [638, 98] on font "SUIS" at bounding box center [643, 95] width 18 height 10
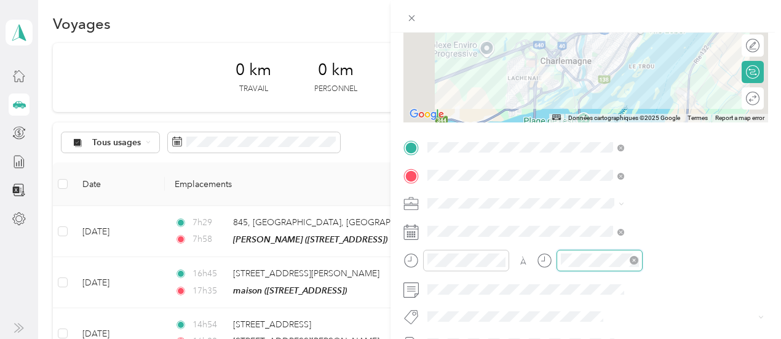
scroll to position [258, 0]
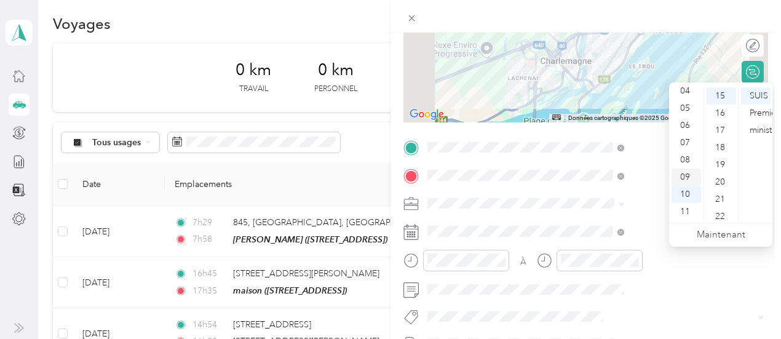
click at [688, 174] on font "09" at bounding box center [685, 177] width 10 height 10
click at [710, 170] on div "40" at bounding box center [721, 169] width 30 height 17
click at [756, 95] on font "SUIS" at bounding box center [759, 95] width 18 height 10
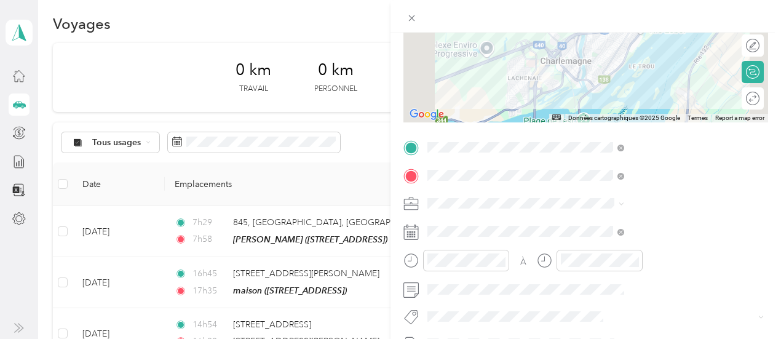
scroll to position [0, 0]
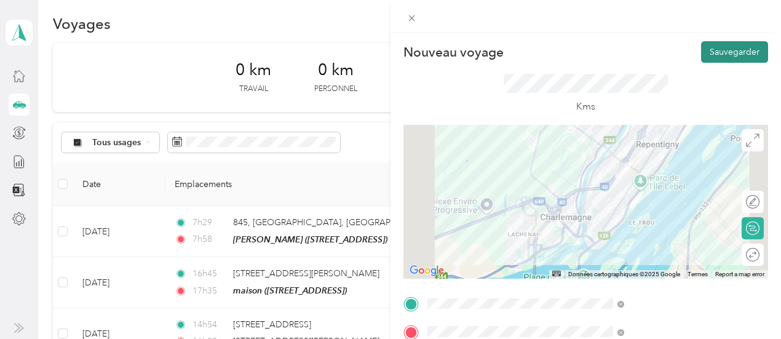
click at [737, 51] on font "Sauvegarder" at bounding box center [735, 52] width 50 height 10
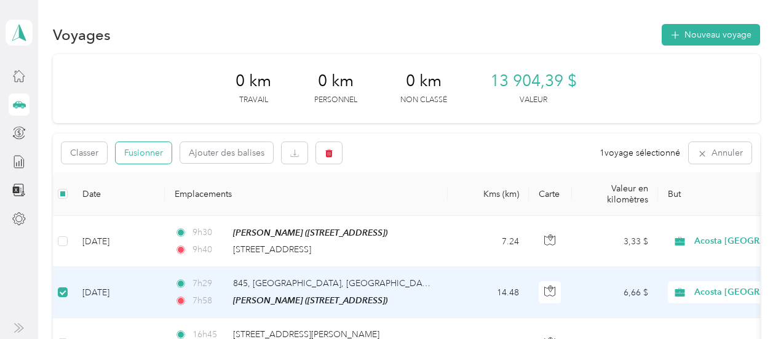
click at [145, 152] on font "Fusionner" at bounding box center [143, 153] width 39 height 10
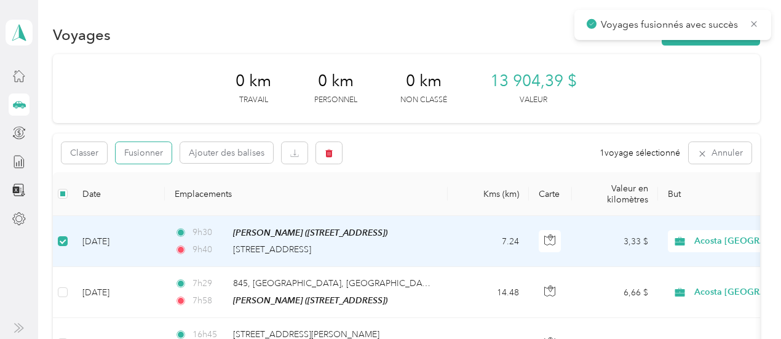
drag, startPoint x: 135, startPoint y: 149, endPoint x: 179, endPoint y: 188, distance: 58.0
click at [135, 150] on font "Fusionner" at bounding box center [143, 153] width 39 height 10
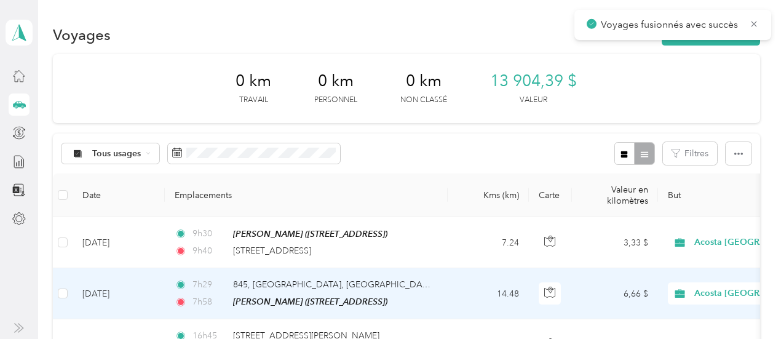
click at [658, 291] on td "Acosta [GEOGRAPHIC_DATA]" at bounding box center [744, 293] width 172 height 51
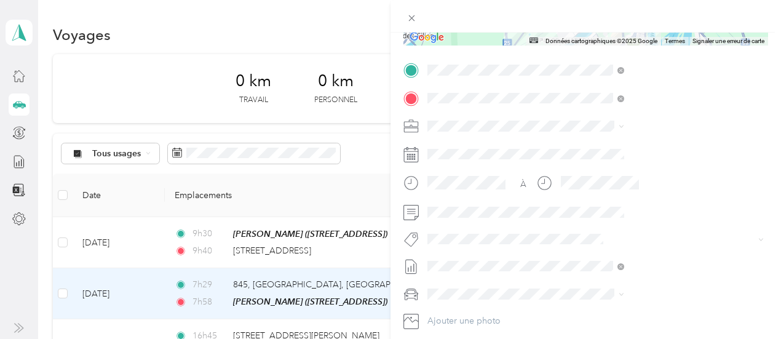
scroll to position [235, 0]
click at [591, 104] on button "Fab Team - C" at bounding box center [593, 102] width 63 height 15
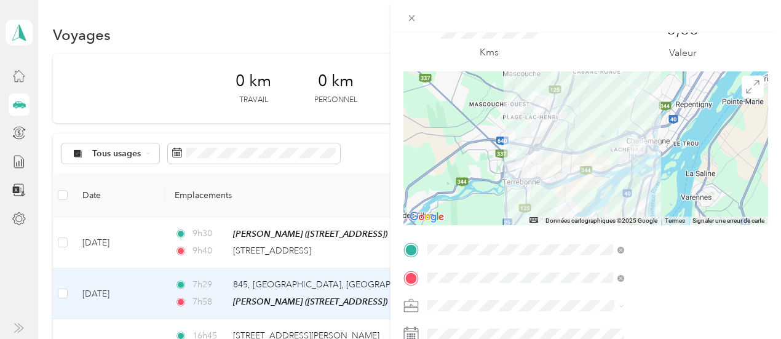
scroll to position [0, 0]
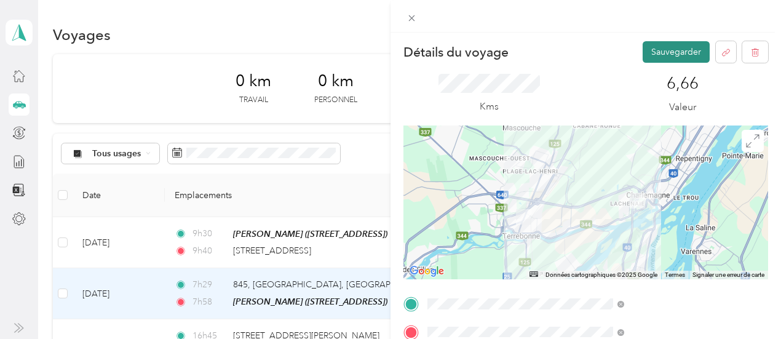
click at [651, 57] on font "Sauvegarder" at bounding box center [676, 52] width 50 height 10
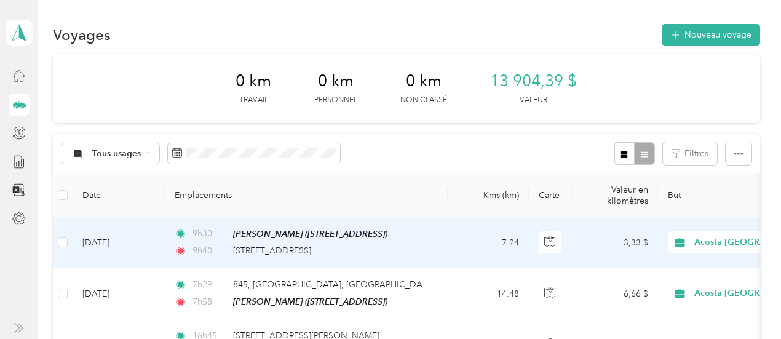
click at [619, 243] on td "3,33 $" at bounding box center [615, 242] width 86 height 51
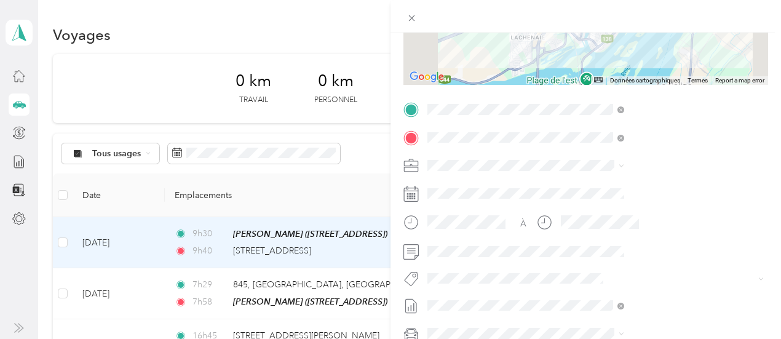
scroll to position [197, 0]
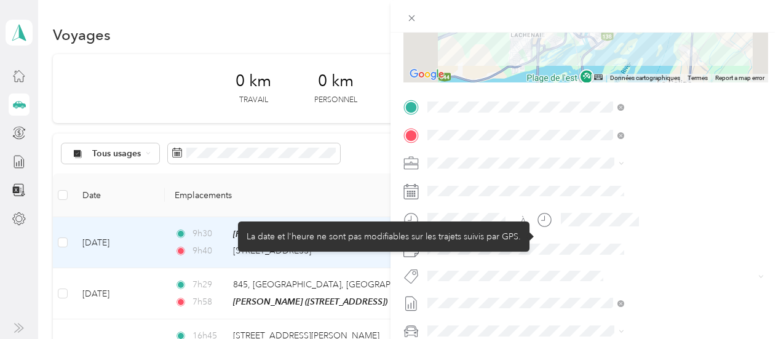
click at [509, 231] on div at bounding box center [466, 220] width 86 height 22
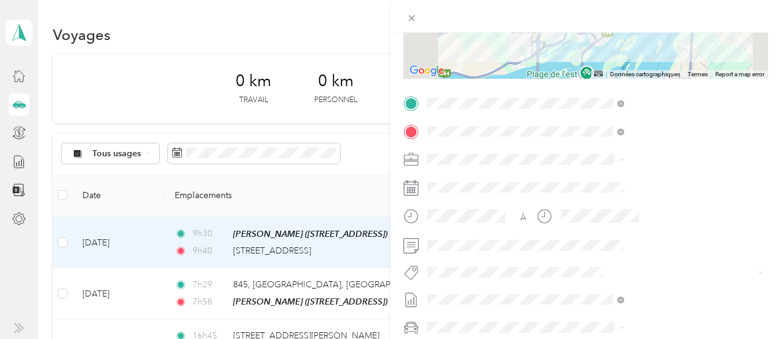
scroll to position [235, 0]
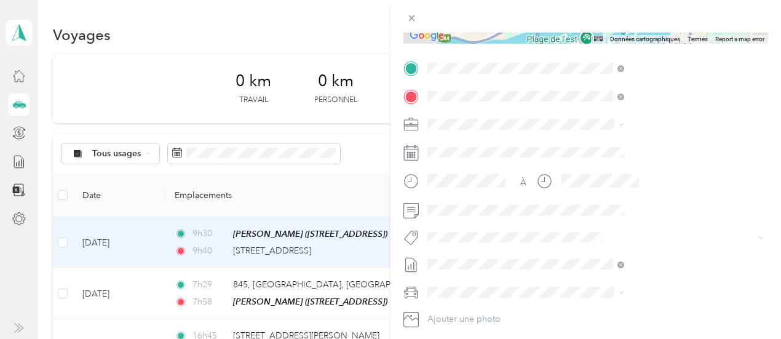
click at [609, 74] on font "Fab Beiersdorf" at bounding box center [596, 73] width 50 height 9
click at [598, 103] on button "Fab Team - C" at bounding box center [593, 102] width 63 height 15
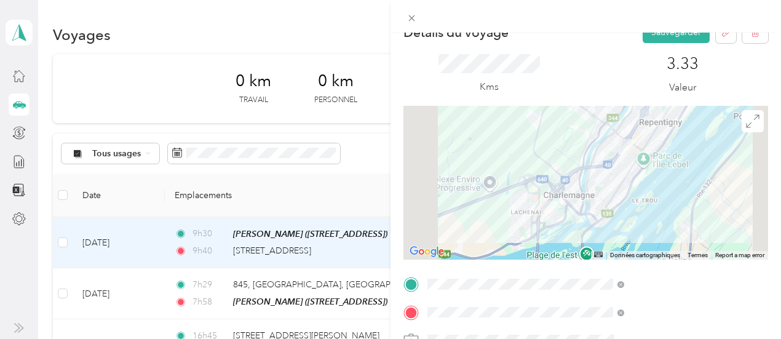
scroll to position [0, 0]
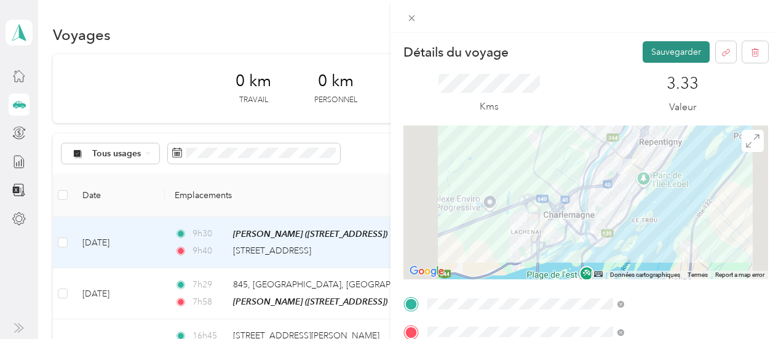
click at [667, 57] on font "Sauvegarder" at bounding box center [676, 52] width 50 height 10
